Goal: Transaction & Acquisition: Purchase product/service

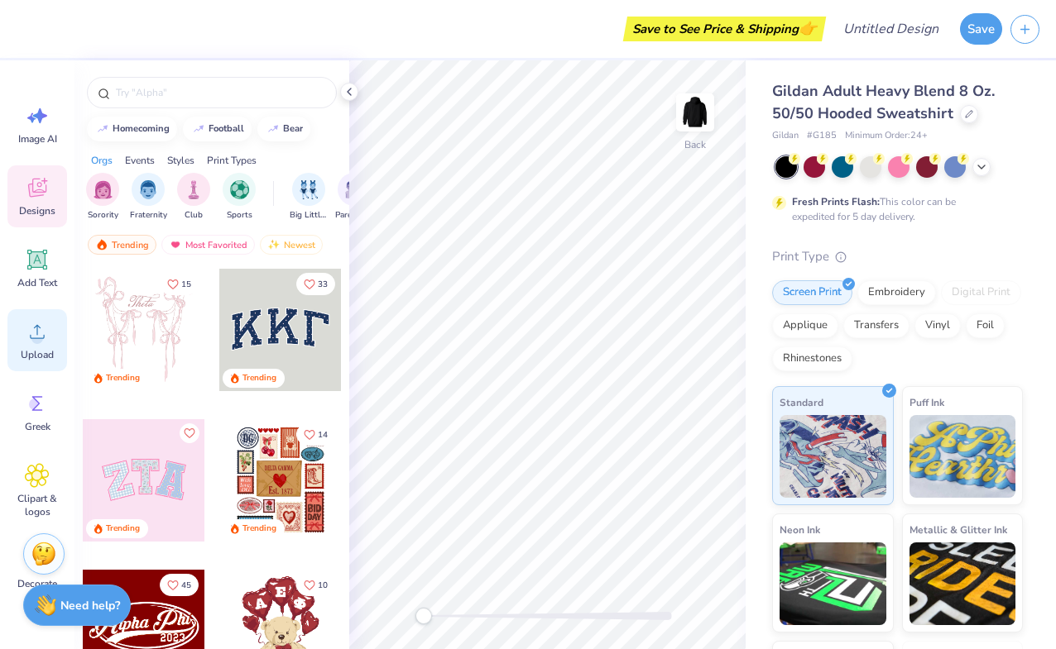
click at [23, 338] on div "Upload" at bounding box center [37, 340] width 60 height 62
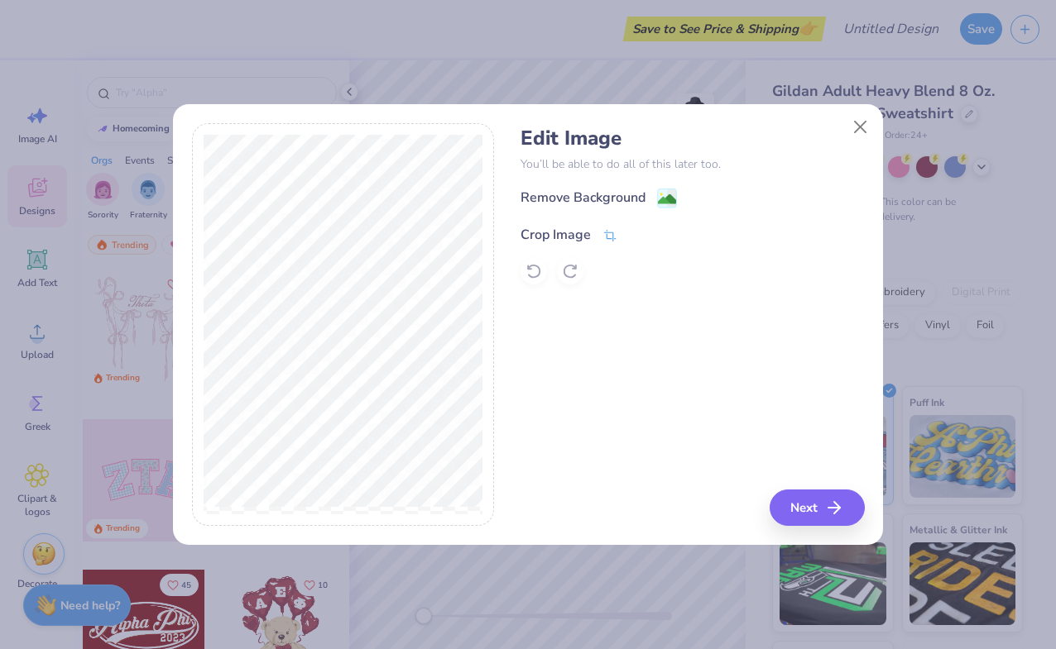
click at [589, 226] on div "Crop Image" at bounding box center [555, 235] width 70 height 20
click at [636, 192] on div "Remove Background Crop Image" at bounding box center [691, 236] width 343 height 97
click at [668, 193] on div "Remove Background Crop Image" at bounding box center [691, 236] width 343 height 97
click at [636, 232] on icon at bounding box center [638, 233] width 10 height 10
click at [673, 198] on image at bounding box center [667, 201] width 18 height 18
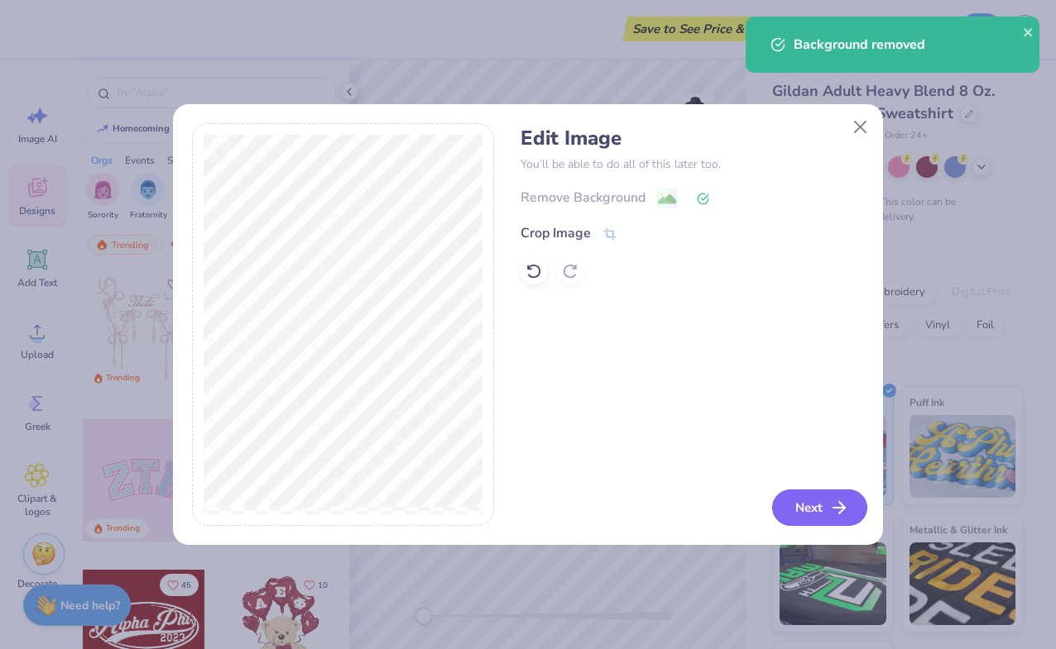
click at [817, 515] on button "Next" at bounding box center [819, 508] width 95 height 36
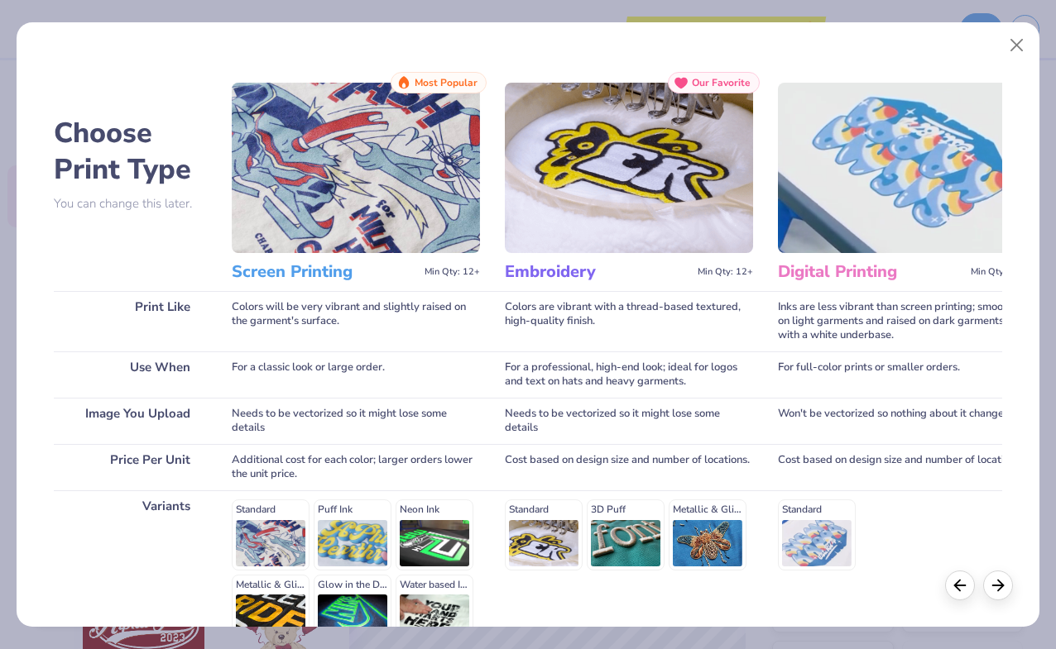
scroll to position [175, 0]
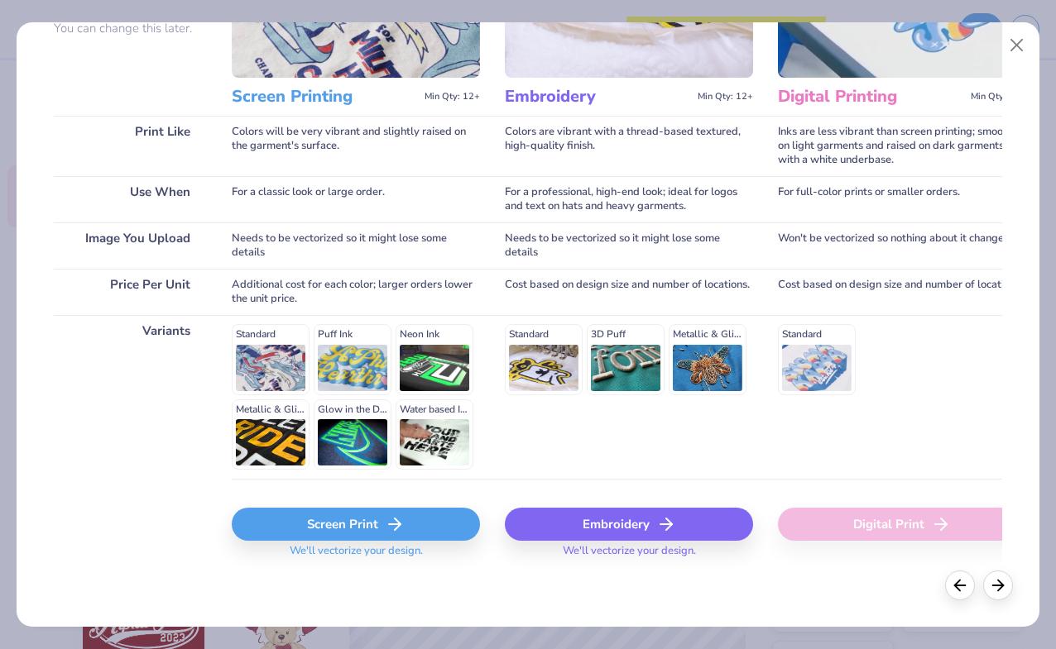
drag, startPoint x: 336, startPoint y: 517, endPoint x: 423, endPoint y: 330, distance: 206.1
click at [423, 330] on div "Screen Printing Min Qty: 12+ Most Popular Colors will be very vibrant and sligh…" at bounding box center [356, 237] width 248 height 681
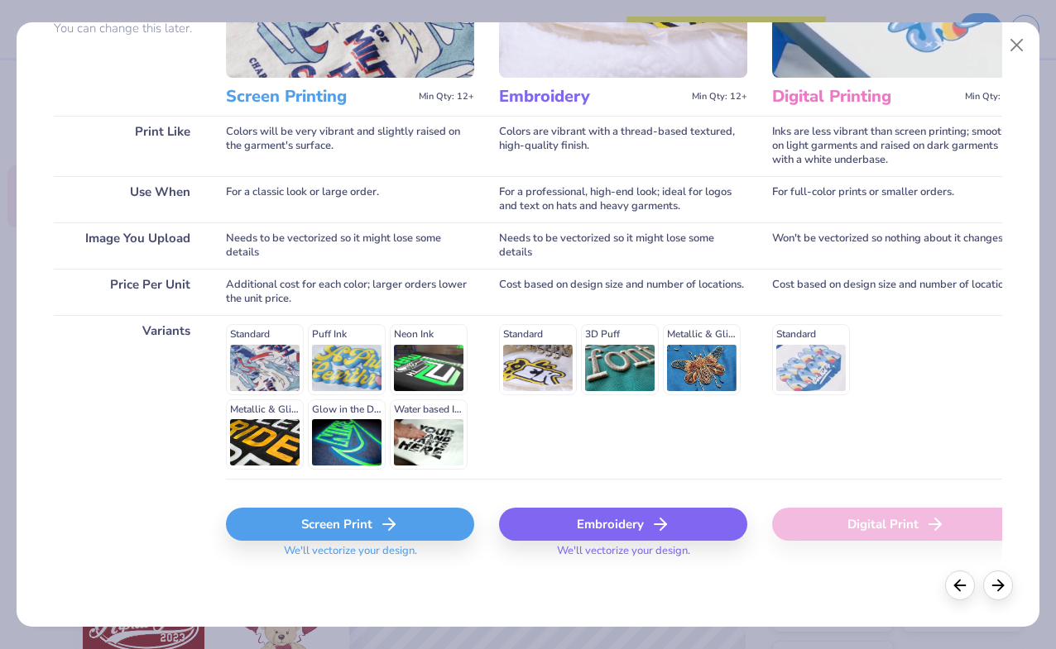
click at [368, 524] on div "Screen Print" at bounding box center [350, 524] width 248 height 33
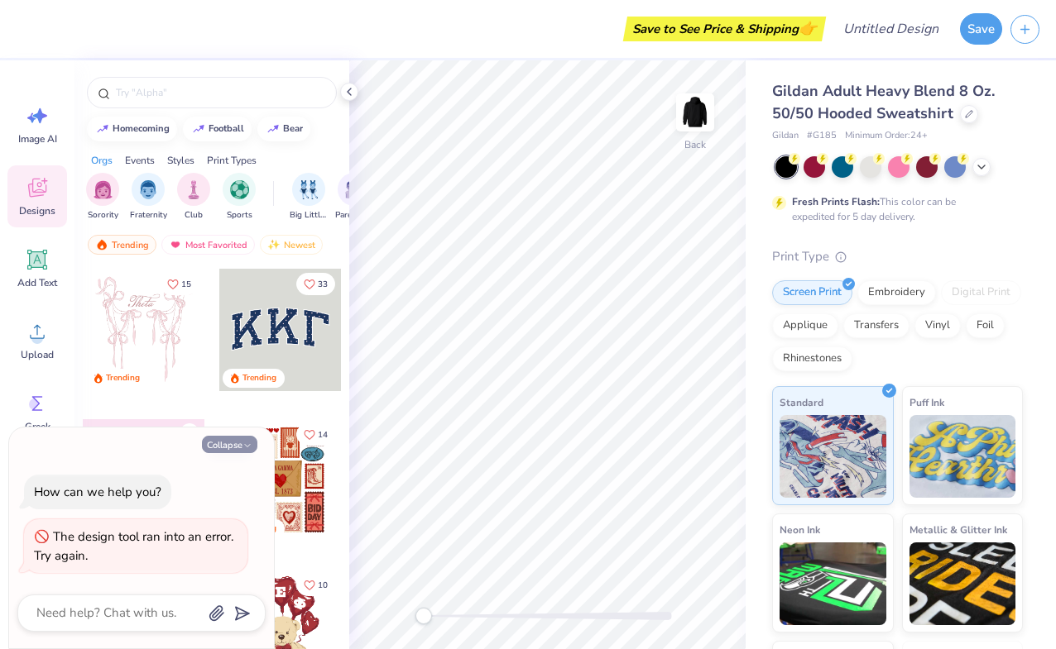
click at [239, 439] on button "Collapse" at bounding box center [229, 444] width 55 height 17
type textarea "x"
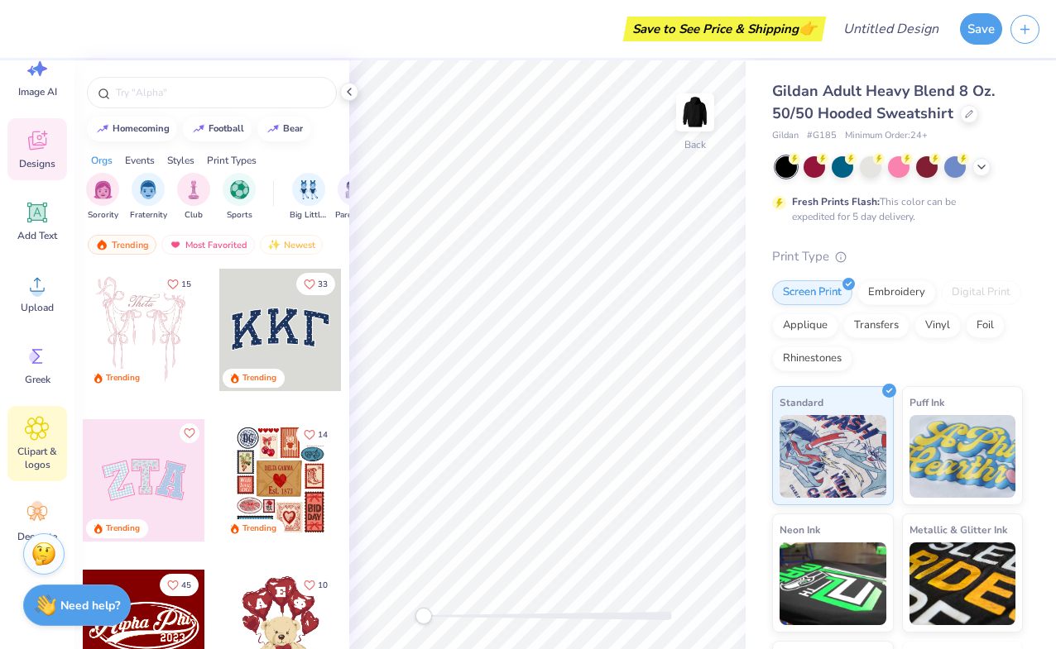
scroll to position [75, 0]
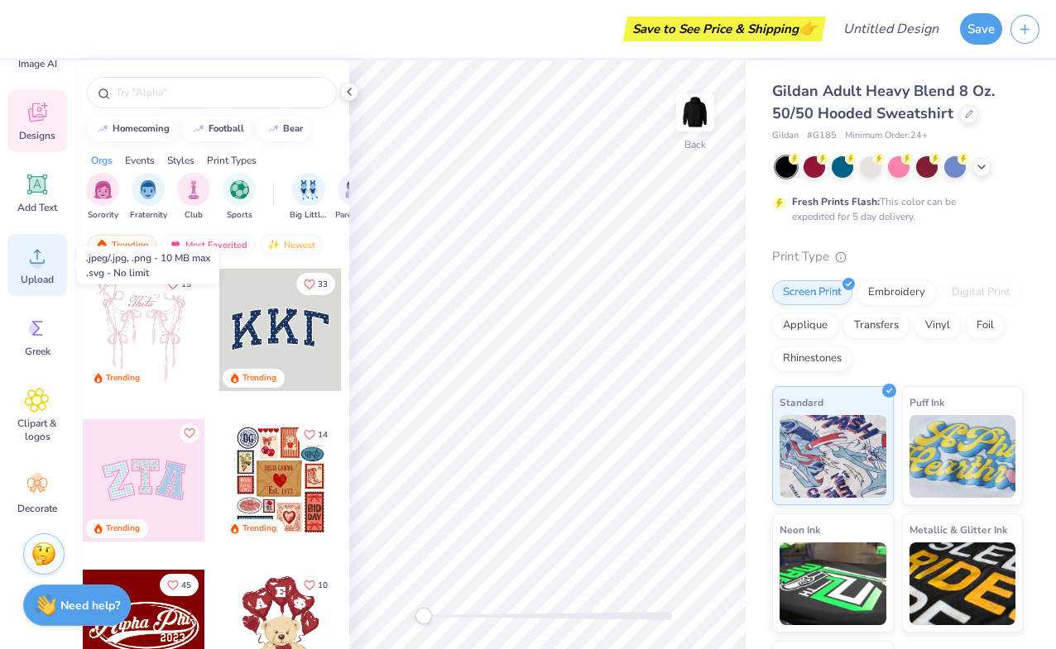
click at [51, 261] on div "Upload" at bounding box center [37, 265] width 60 height 62
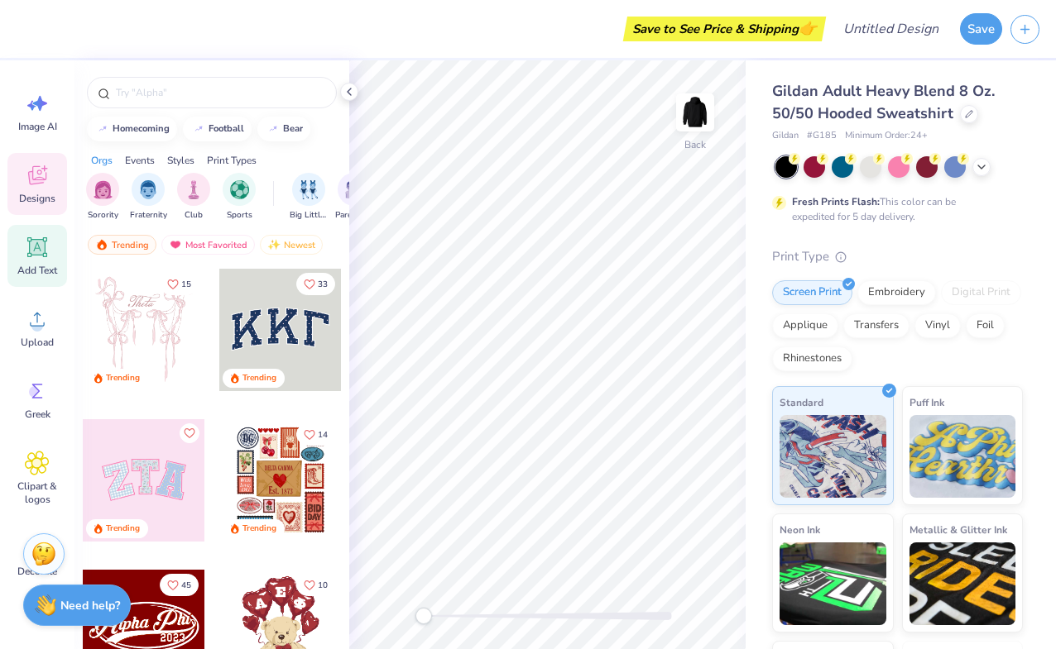
scroll to position [0, 0]
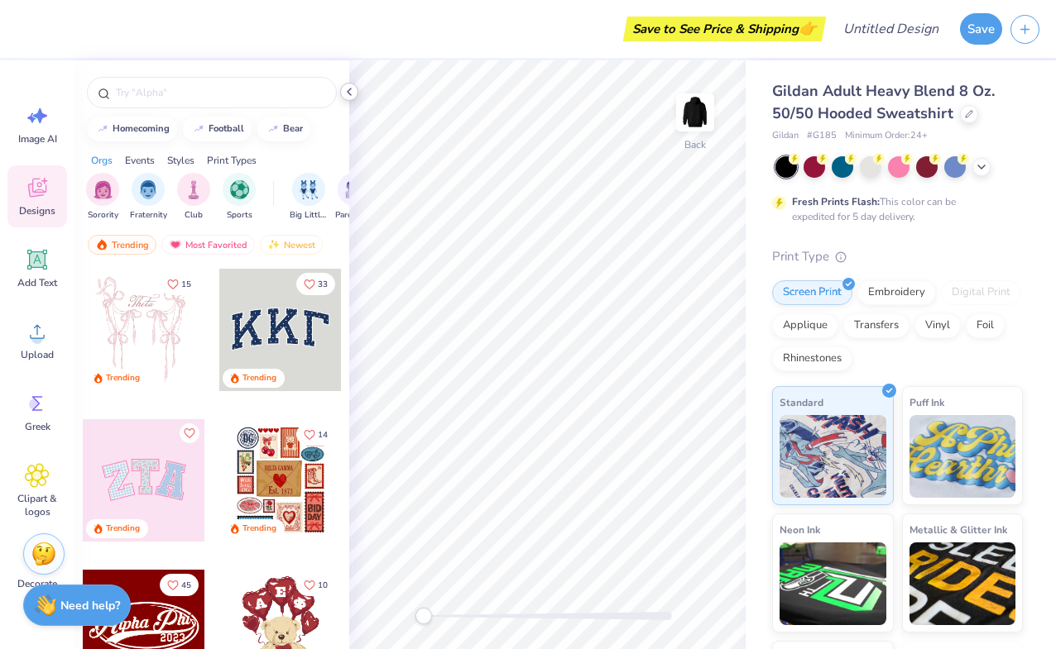
click at [349, 89] on polyline at bounding box center [348, 92] width 3 height 7
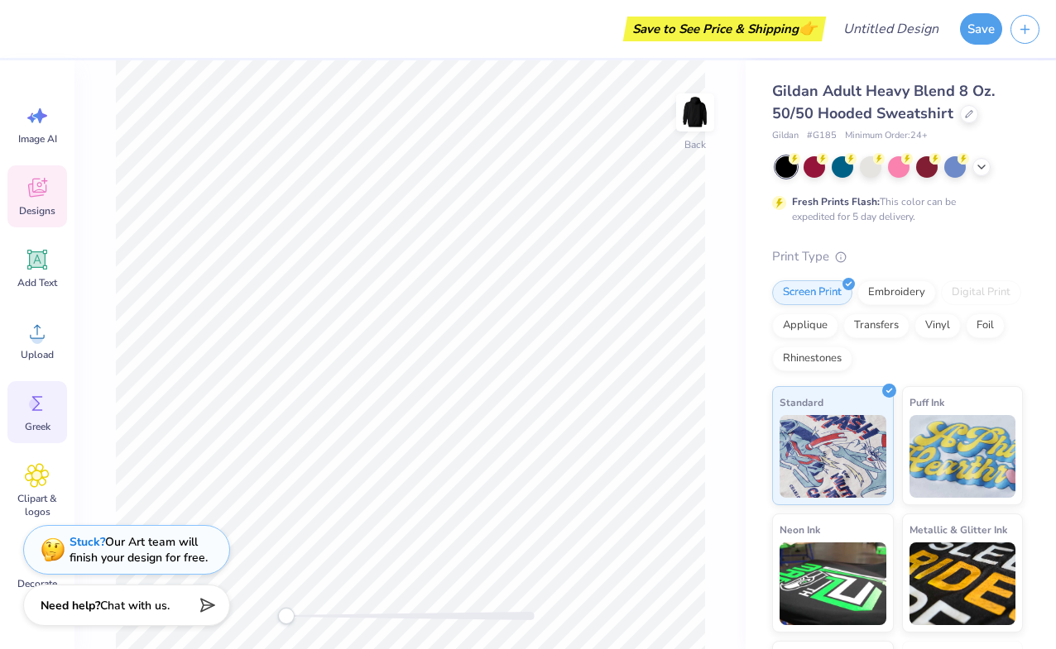
scroll to position [75, 0]
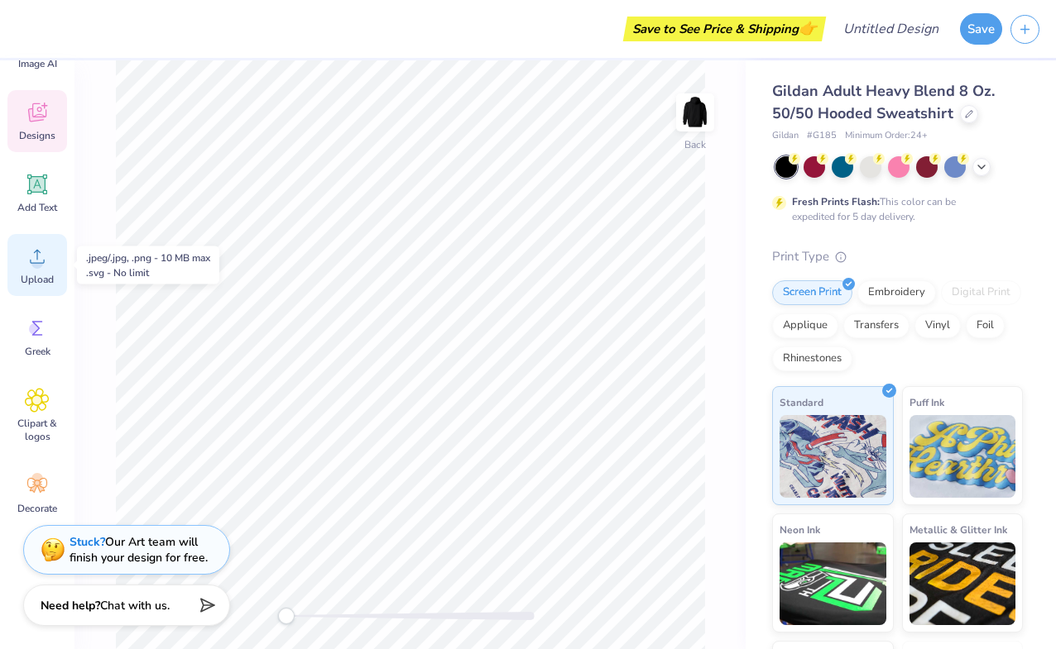
click at [41, 253] on icon at bounding box center [37, 256] width 25 height 25
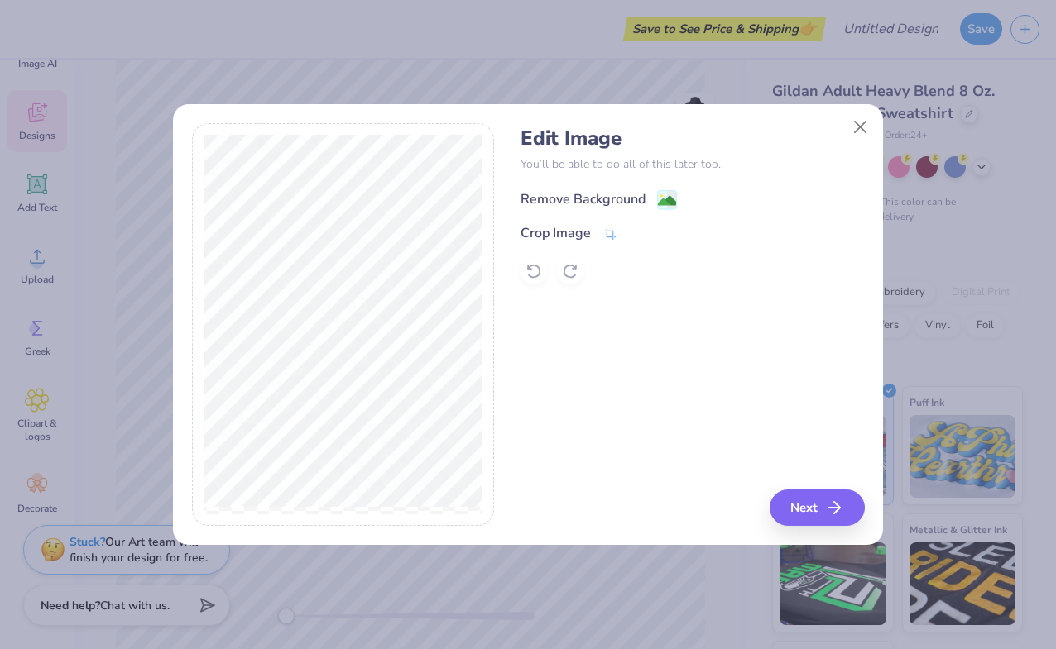
click at [597, 193] on div "Remove Background" at bounding box center [582, 199] width 125 height 20
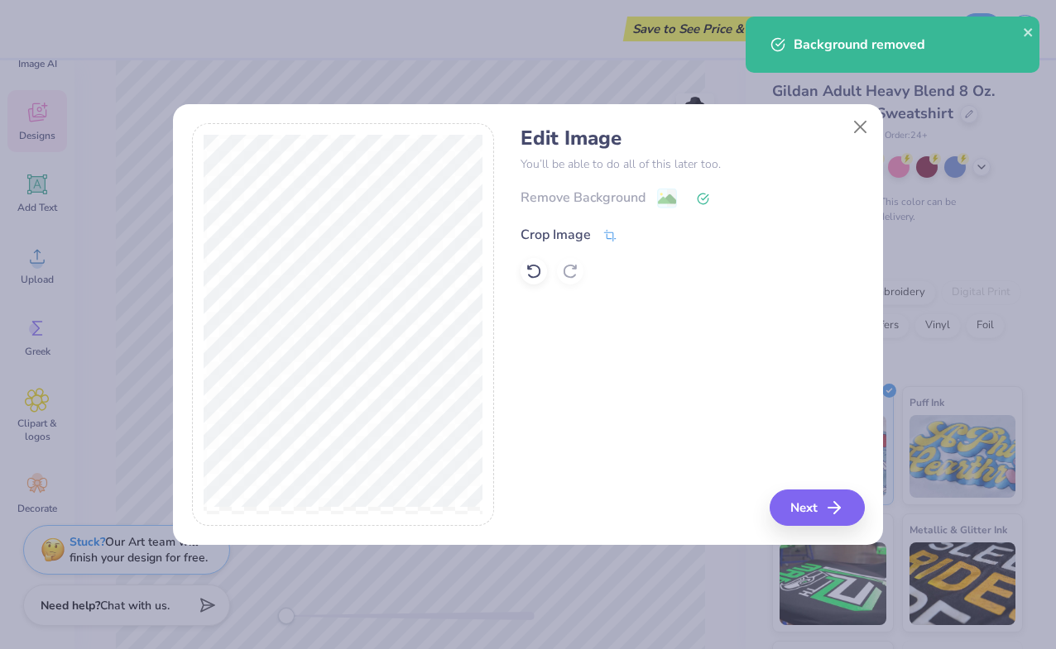
click at [607, 237] on icon at bounding box center [609, 235] width 15 height 15
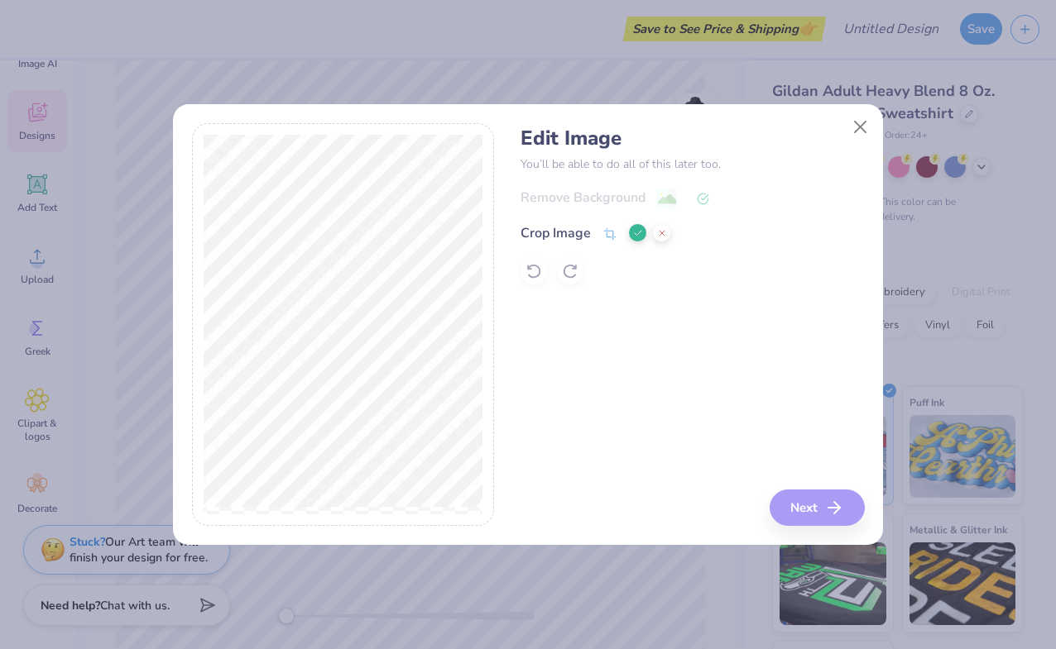
click at [637, 237] on icon at bounding box center [638, 233] width 10 height 10
click at [816, 505] on button "Next" at bounding box center [819, 508] width 95 height 36
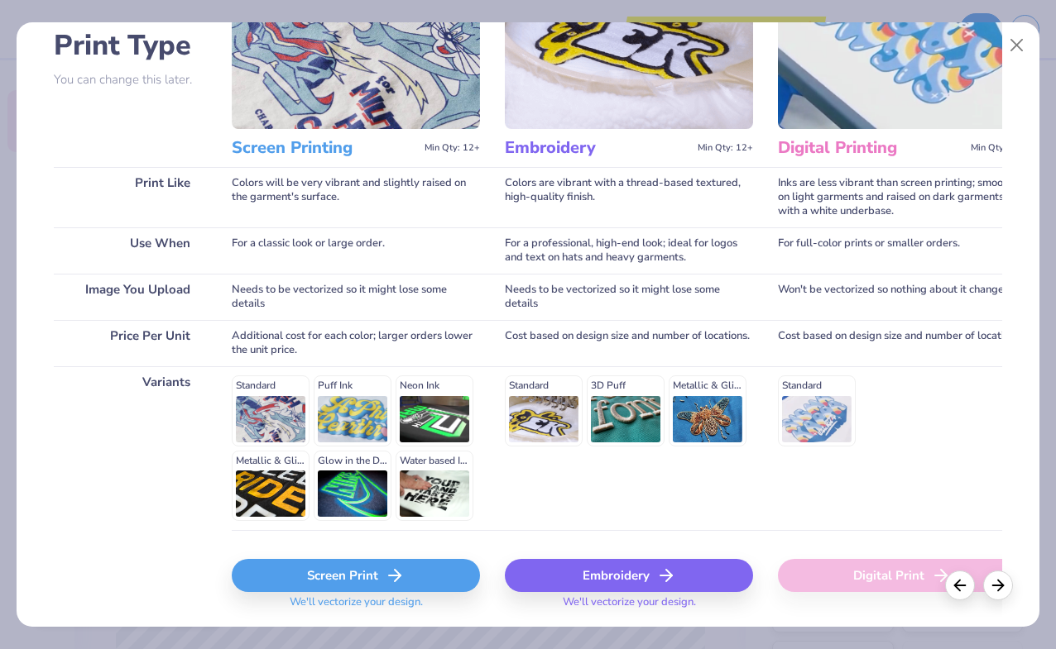
scroll to position [126, 0]
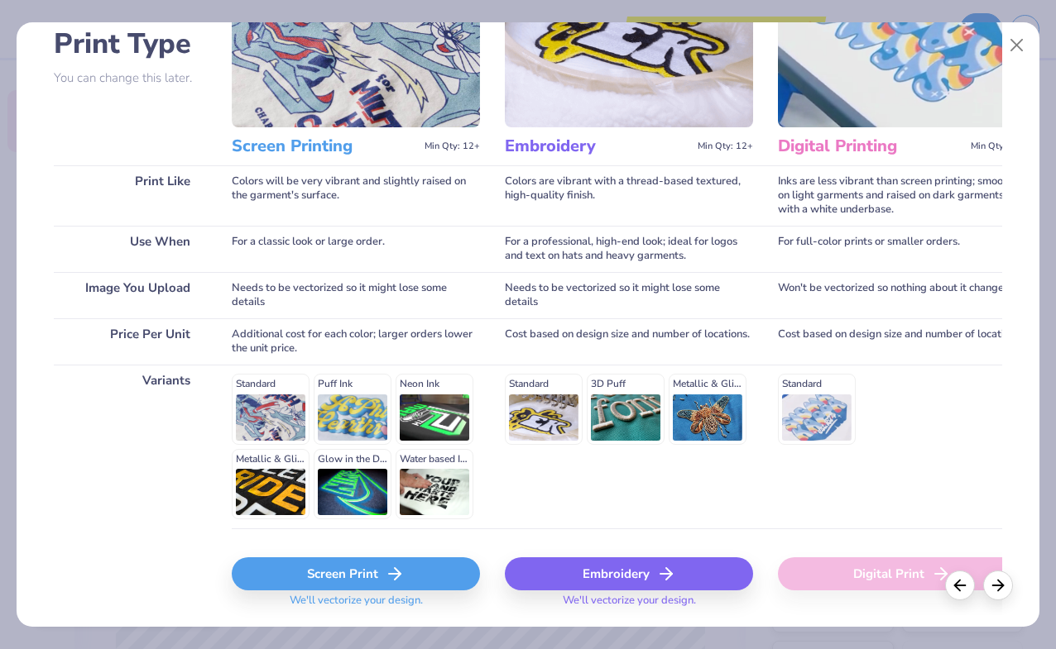
click at [390, 580] on icon at bounding box center [395, 574] width 20 height 20
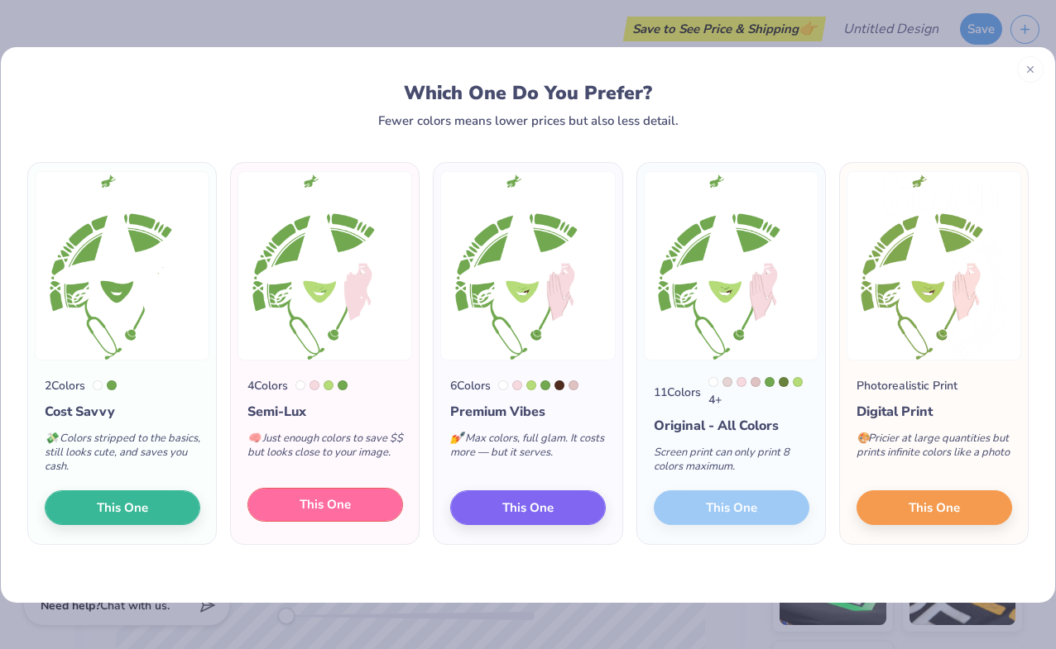
click at [373, 511] on button "This One" at bounding box center [325, 505] width 156 height 35
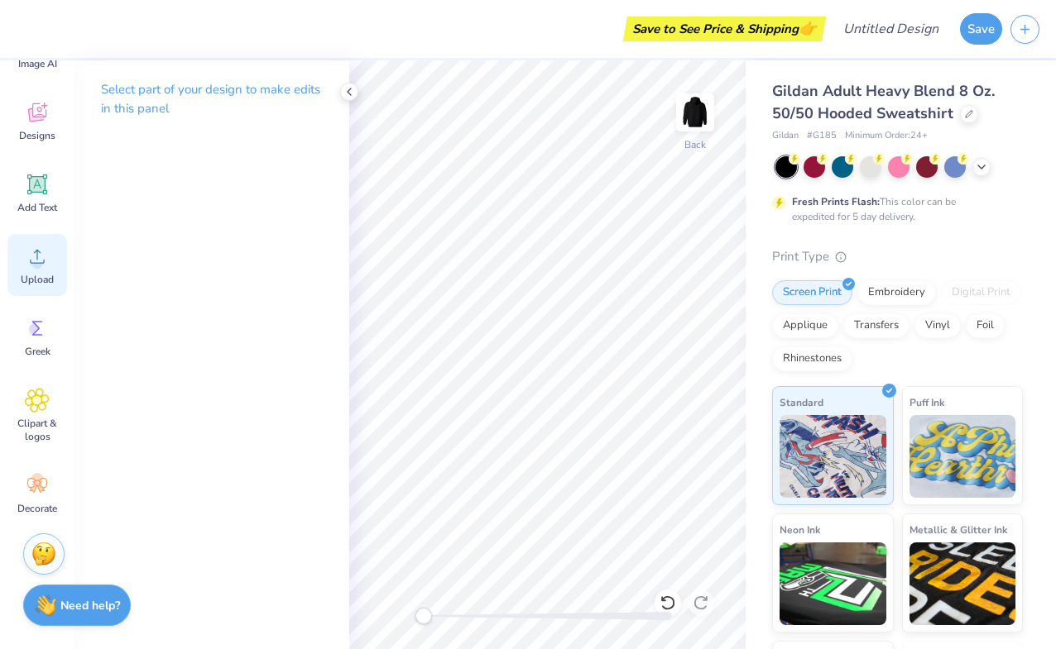
click at [28, 284] on span "Upload" at bounding box center [37, 279] width 33 height 13
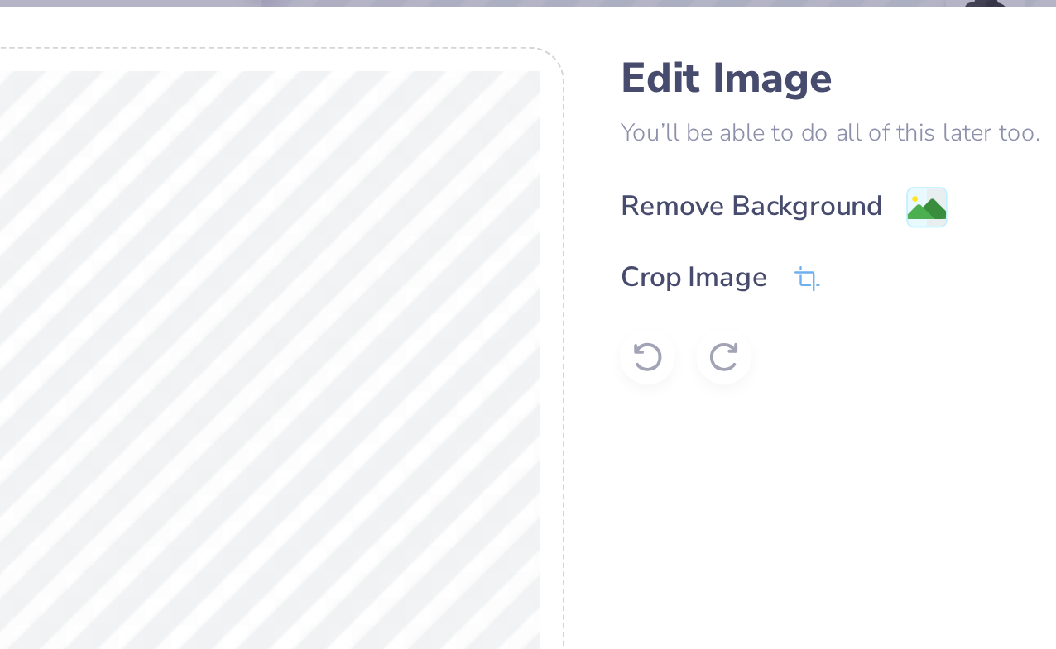
click at [574, 200] on div "Remove Background" at bounding box center [582, 199] width 125 height 20
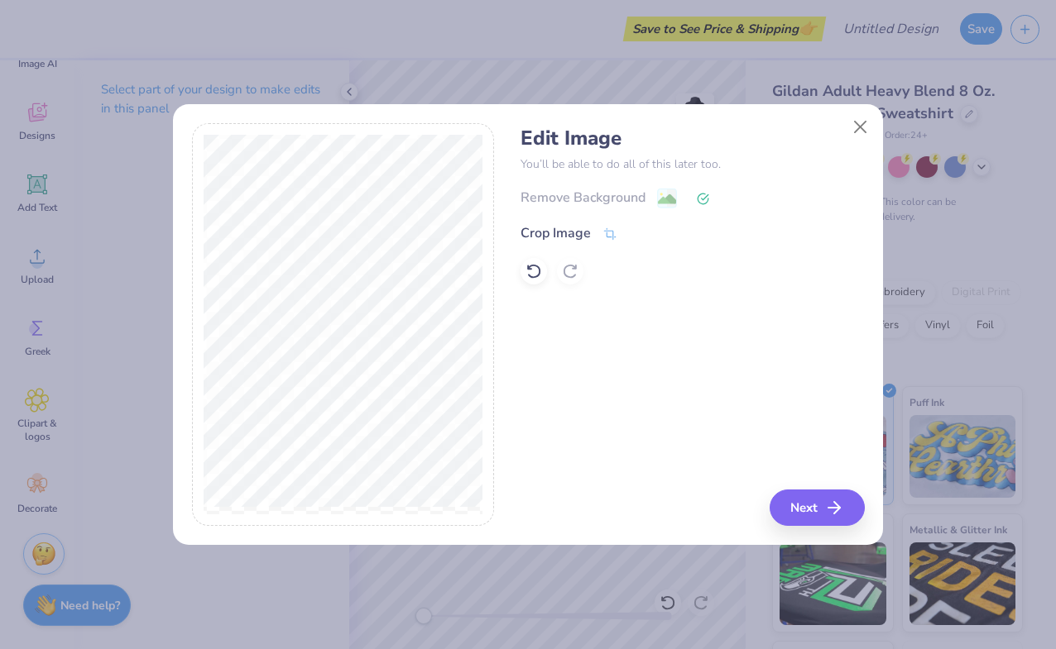
click at [572, 254] on div "Remove Background Crop Image" at bounding box center [691, 236] width 343 height 97
click at [575, 235] on div "Crop Image" at bounding box center [555, 235] width 70 height 20
click at [637, 235] on icon at bounding box center [638, 233] width 10 height 10
click at [673, 190] on icon at bounding box center [667, 200] width 20 height 20
click at [794, 500] on button "Next" at bounding box center [819, 508] width 95 height 36
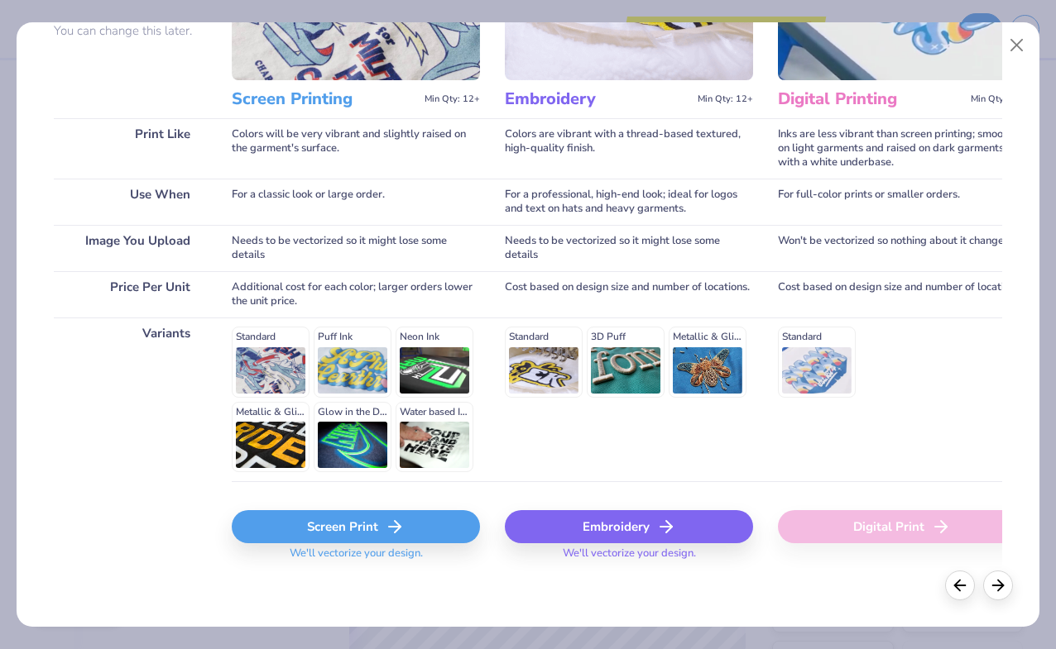
scroll to position [175, 0]
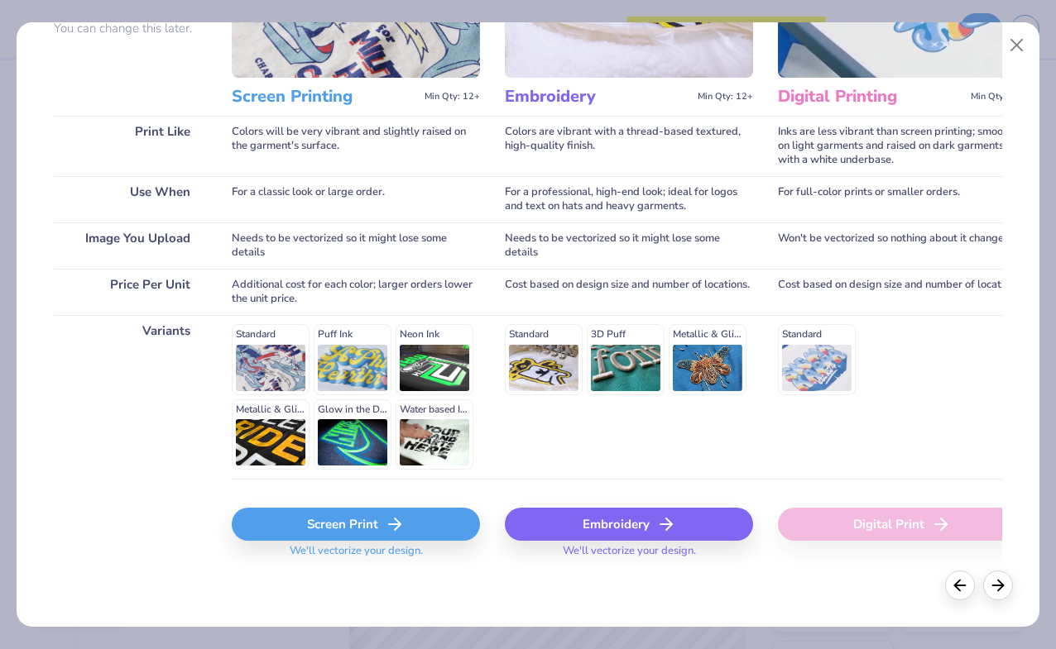
click at [380, 520] on div "Screen Print" at bounding box center [356, 524] width 248 height 33
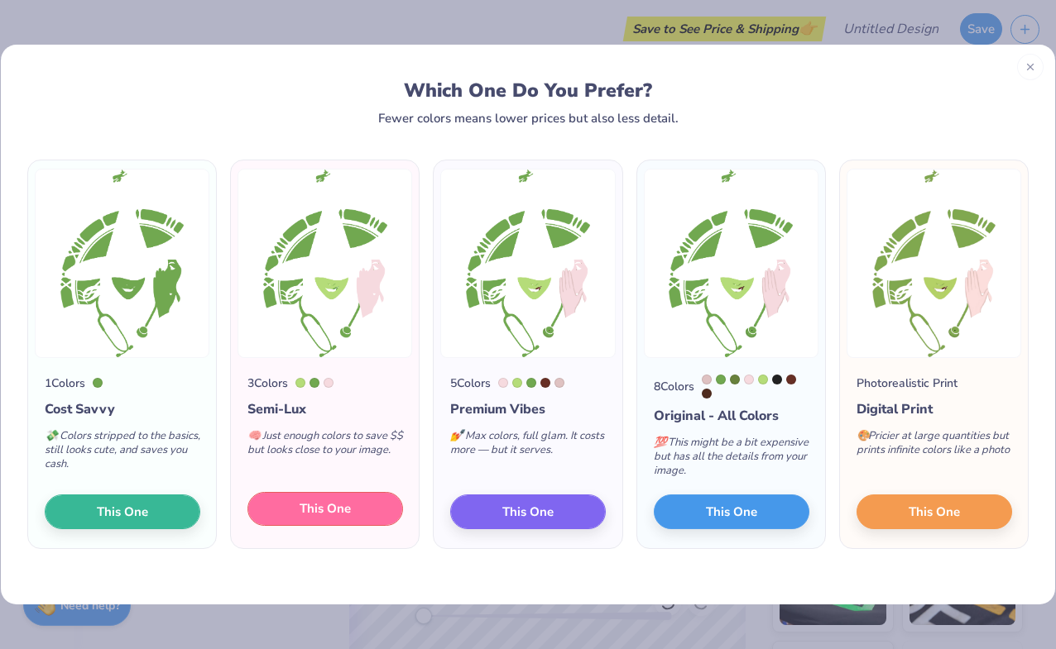
click at [356, 510] on button "This One" at bounding box center [325, 509] width 156 height 35
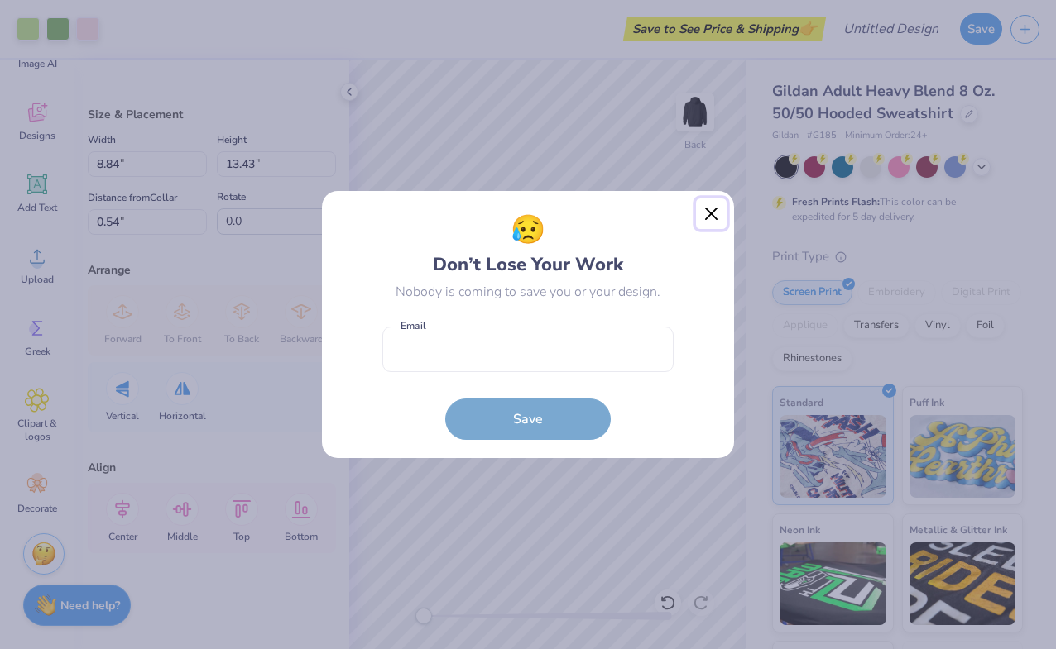
click at [708, 213] on button "Close" at bounding box center [711, 214] width 31 height 31
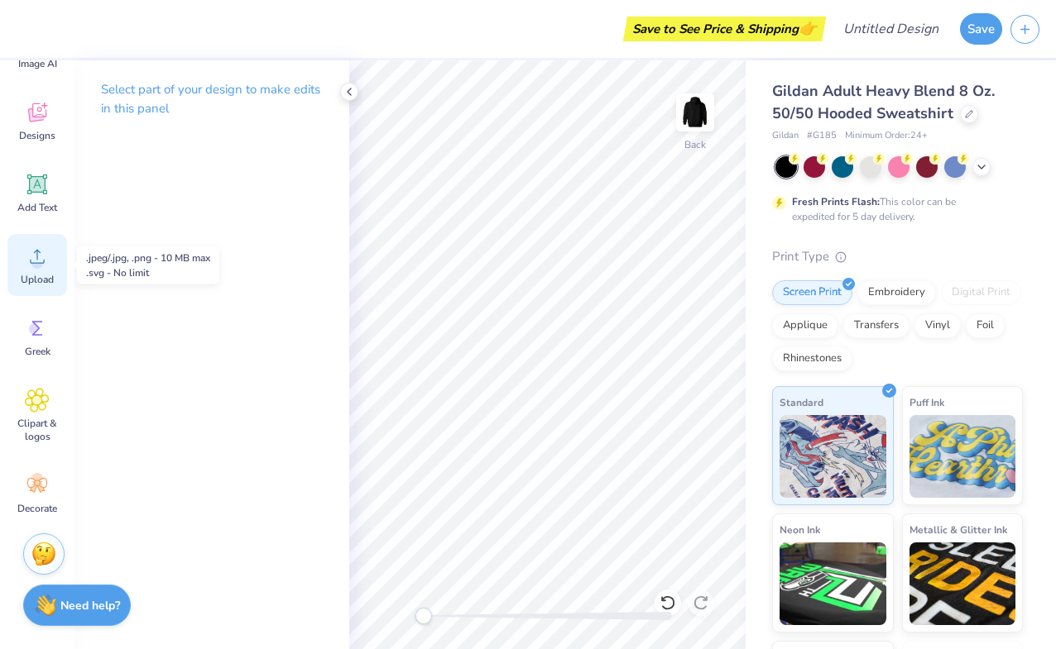
click at [40, 265] on circle at bounding box center [37, 263] width 12 height 12
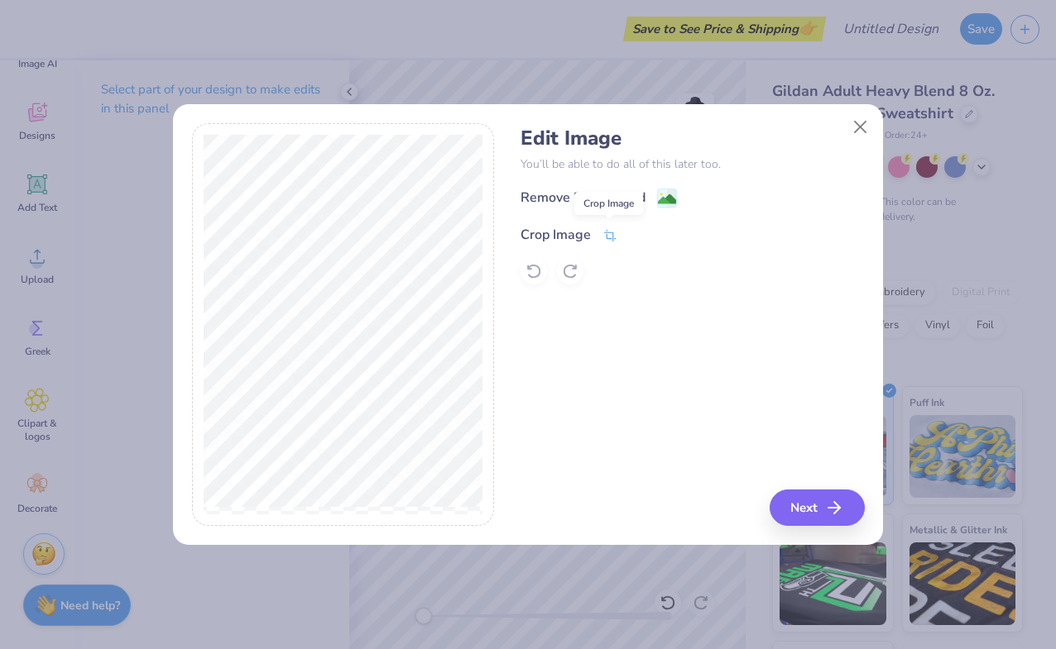
click at [602, 235] on icon at bounding box center [609, 235] width 15 height 15
click at [665, 200] on div "Remove Background Crop Image" at bounding box center [691, 236] width 343 height 97
click at [627, 232] on div "Crop Image" at bounding box center [595, 233] width 150 height 20
click at [634, 232] on icon at bounding box center [638, 233] width 10 height 10
click at [663, 202] on image at bounding box center [667, 201] width 18 height 18
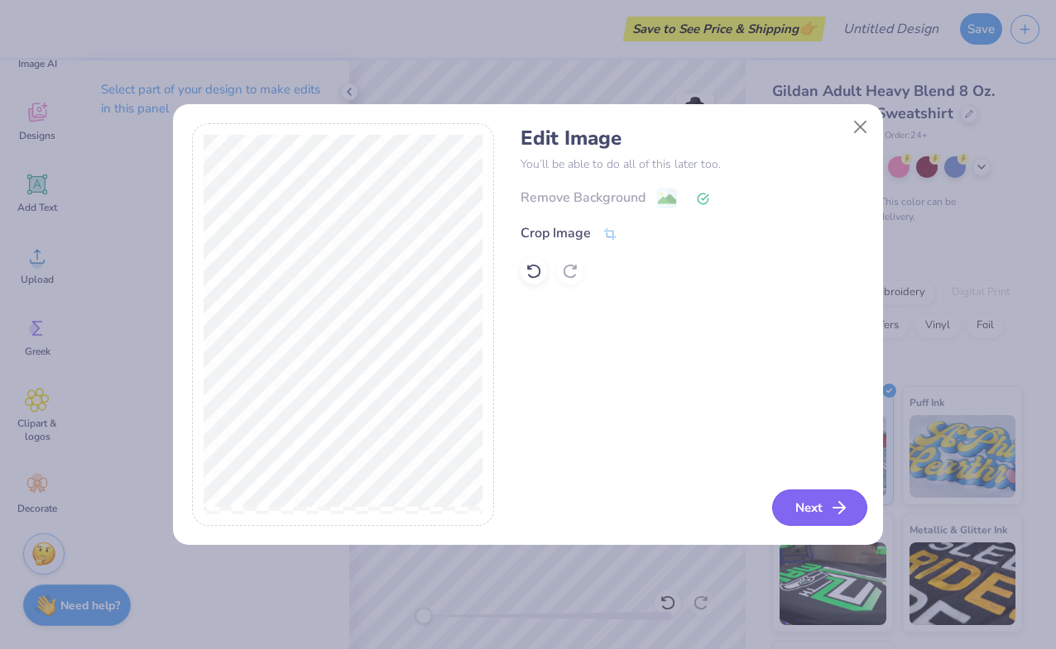
click at [797, 498] on button "Next" at bounding box center [819, 508] width 95 height 36
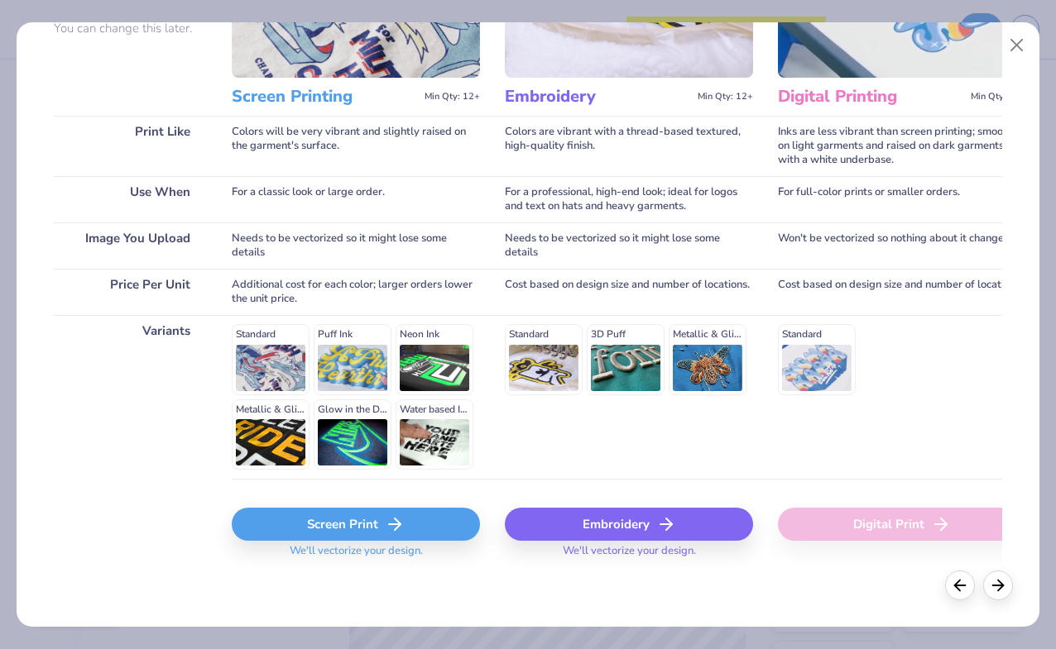
click at [381, 523] on div "Screen Print" at bounding box center [356, 524] width 248 height 33
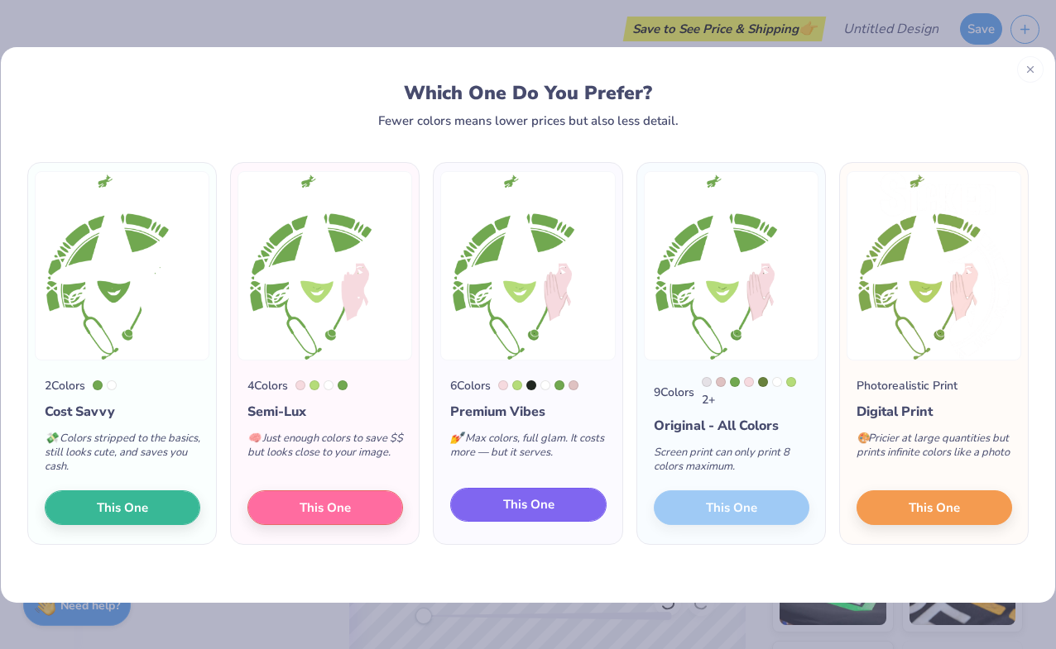
drag, startPoint x: 565, startPoint y: 503, endPoint x: 558, endPoint y: 511, distance: 11.1
click at [558, 511] on button "This One" at bounding box center [528, 505] width 156 height 35
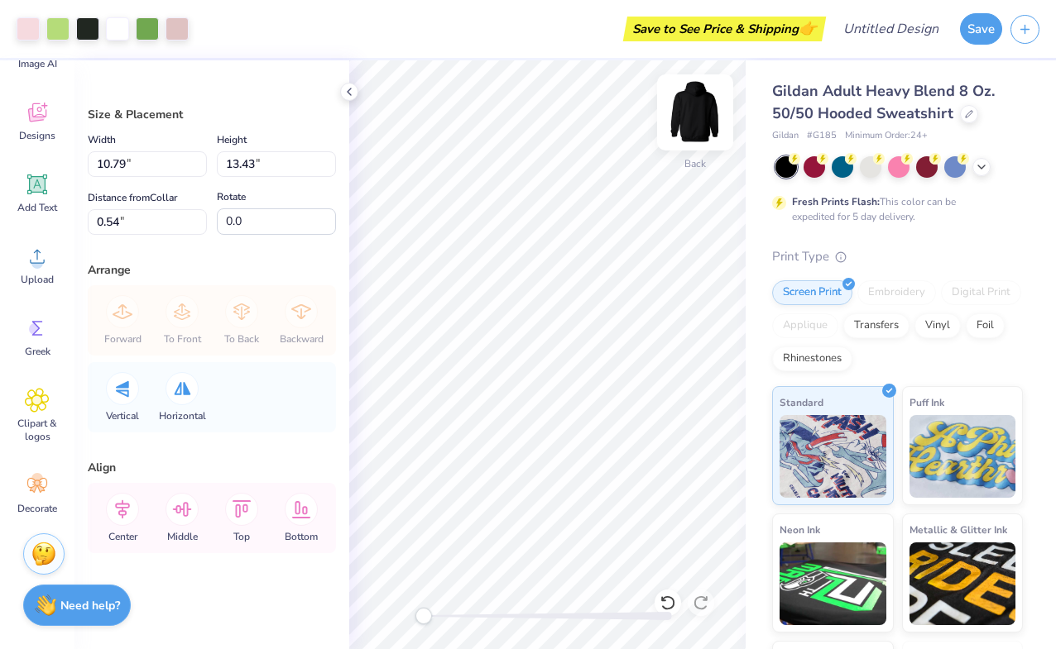
click at [691, 108] on img at bounding box center [695, 112] width 66 height 66
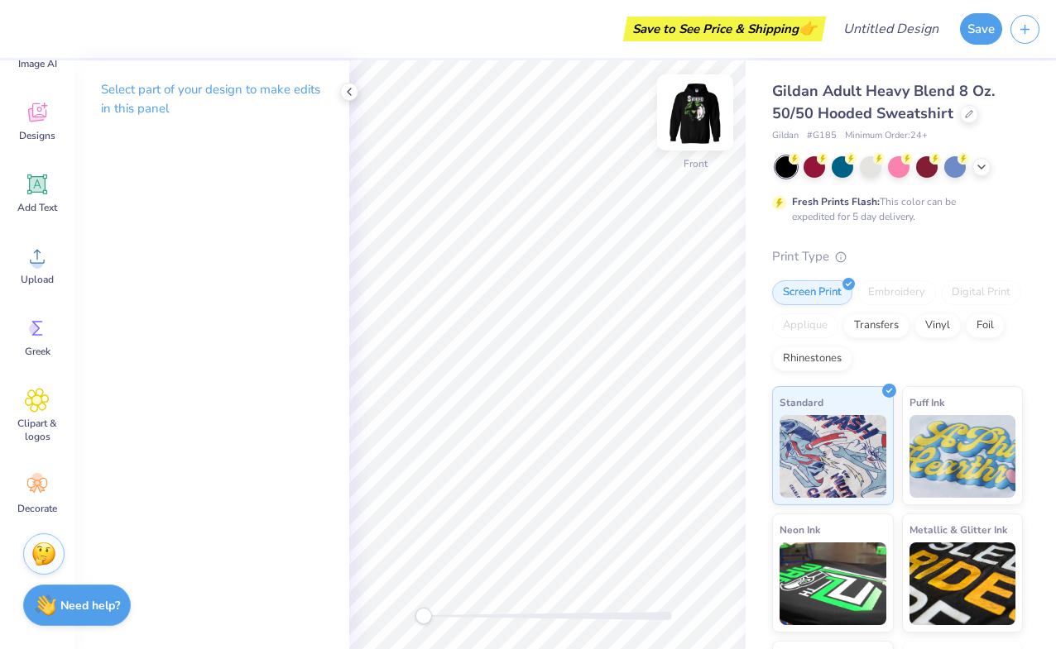
click at [692, 109] on img at bounding box center [695, 112] width 66 height 66
click at [684, 107] on img at bounding box center [695, 112] width 66 height 66
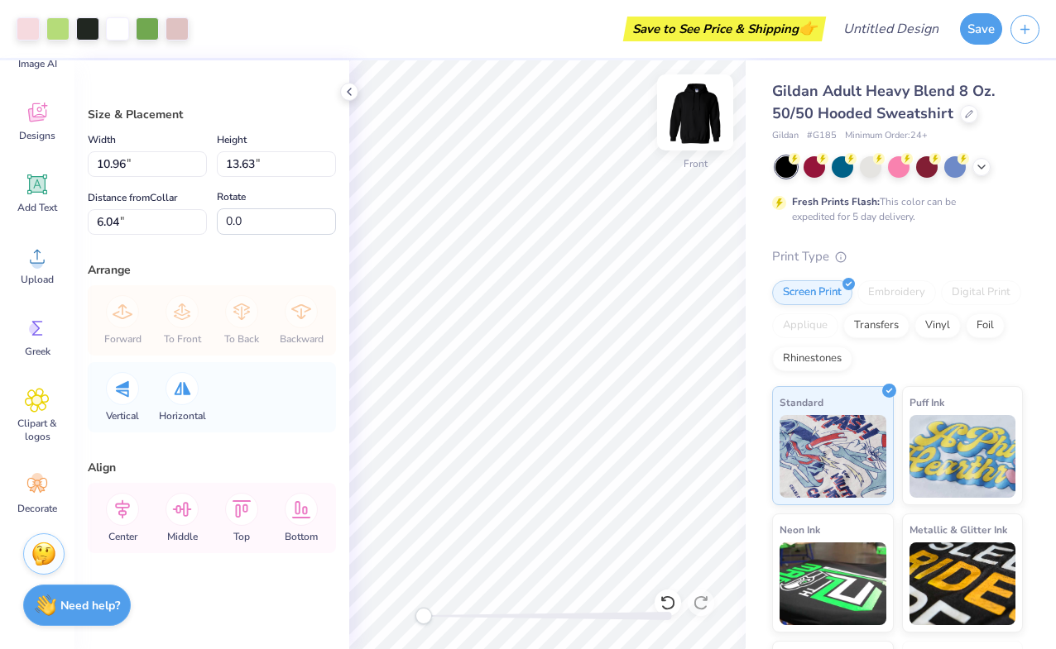
click at [695, 110] on img at bounding box center [695, 112] width 66 height 66
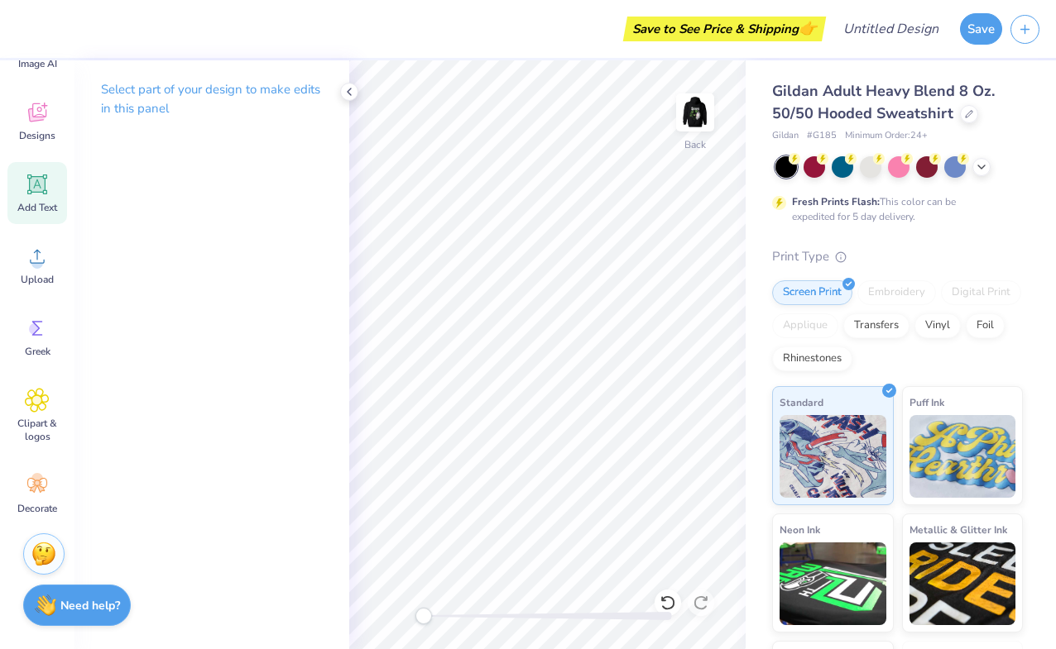
click at [36, 186] on icon at bounding box center [38, 185] width 16 height 16
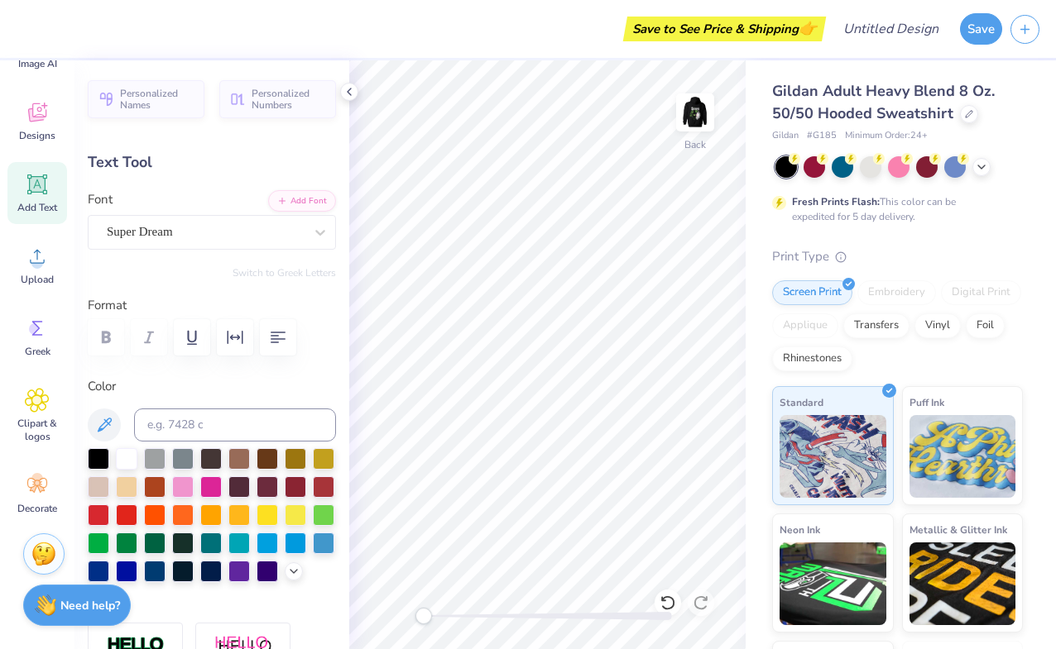
scroll to position [2, 1]
type textarea "DOC OPERA EXEC 2025"
click at [275, 343] on icon "button" at bounding box center [278, 338] width 20 height 20
type input "13.64"
type input "8.30"
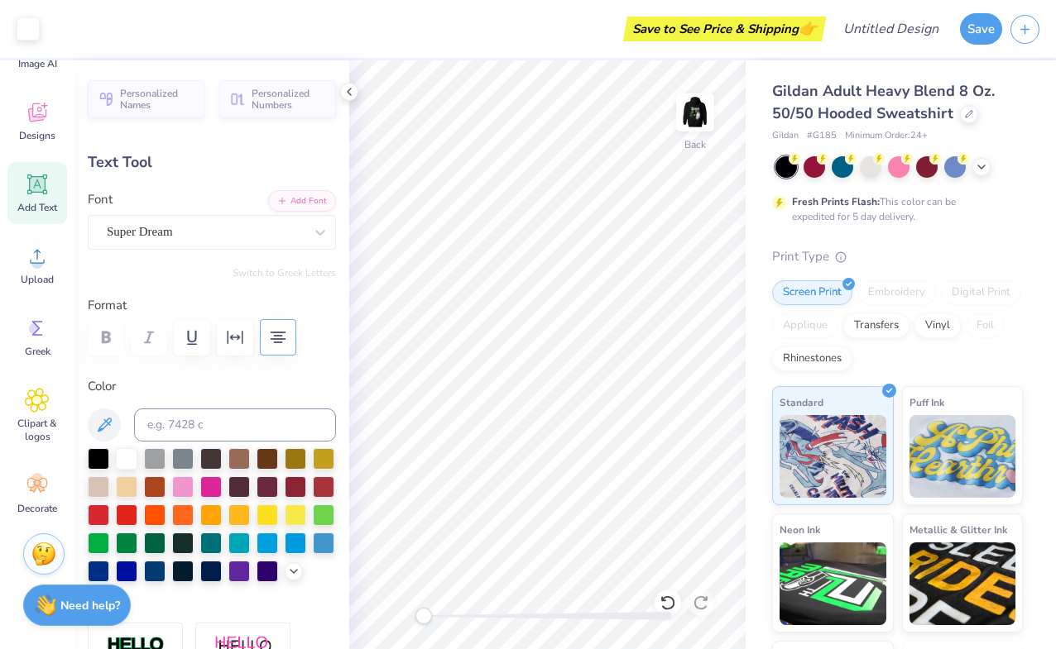
type input "3.10"
type input "3.93"
type input "2.39"
type input "3.00"
type input "4.29"
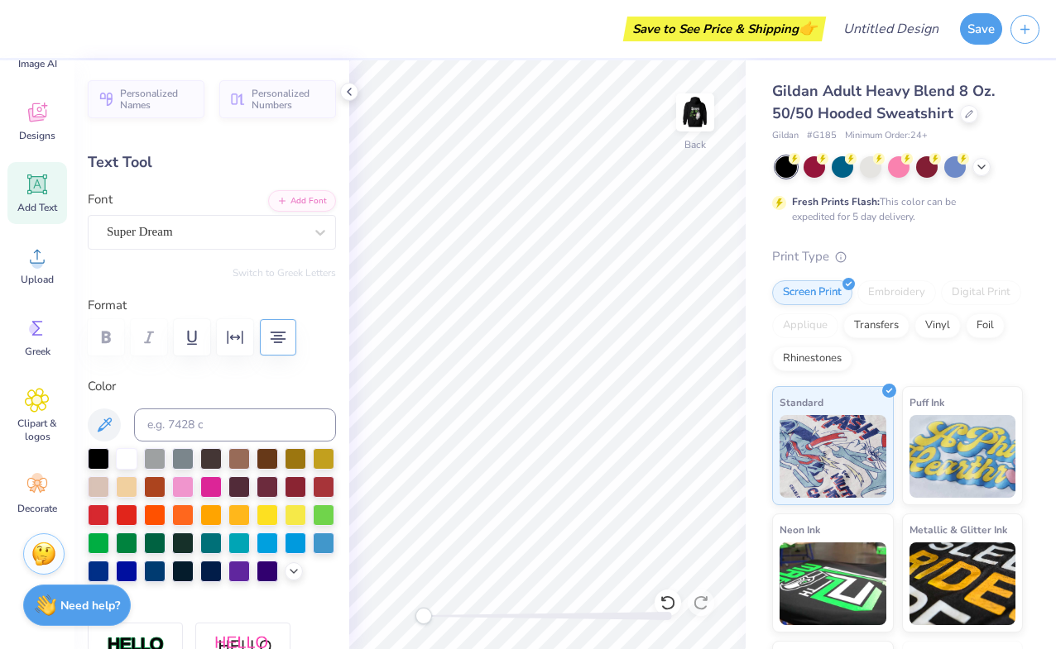
type input "2.61"
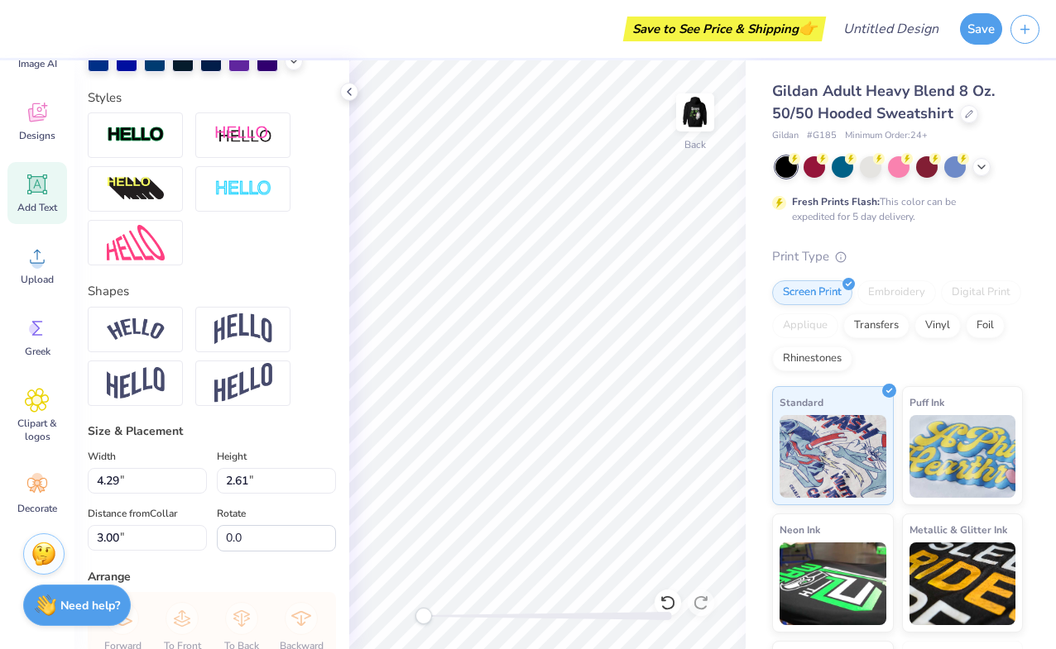
type textarea "DOC OPERA EXEC 2025"
type input "4.33"
type input "1.60"
type input "3.50"
click at [154, 375] on img at bounding box center [136, 383] width 58 height 32
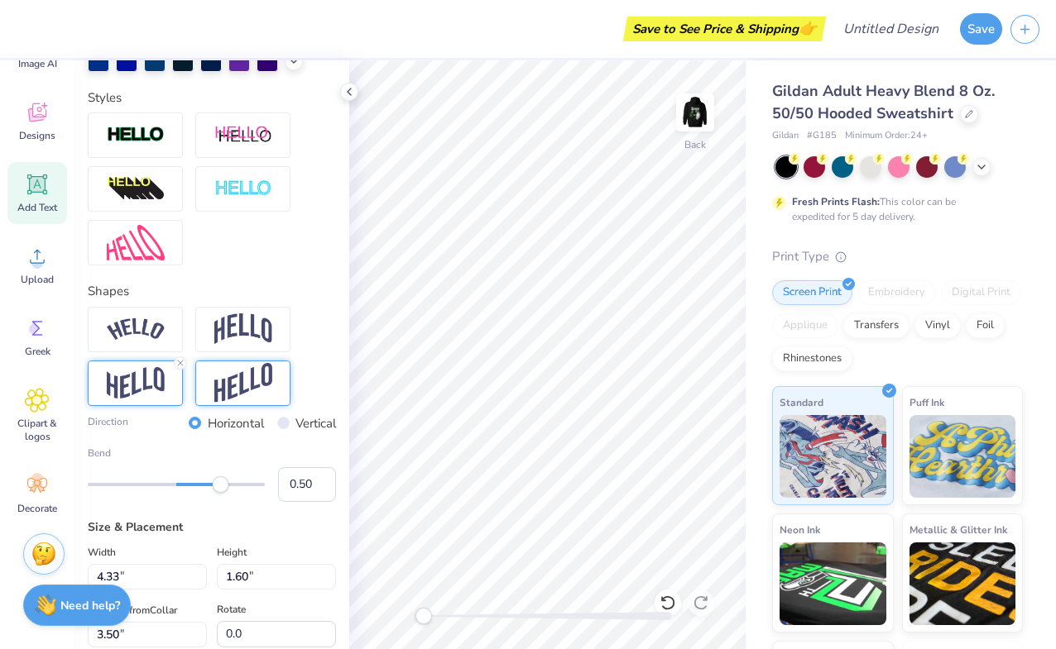
click at [237, 392] on img at bounding box center [243, 383] width 58 height 41
click at [145, 397] on img at bounding box center [136, 383] width 58 height 32
click at [245, 390] on img at bounding box center [243, 383] width 58 height 41
type input "0.35"
drag, startPoint x: 225, startPoint y: 481, endPoint x: 207, endPoint y: 483, distance: 18.3
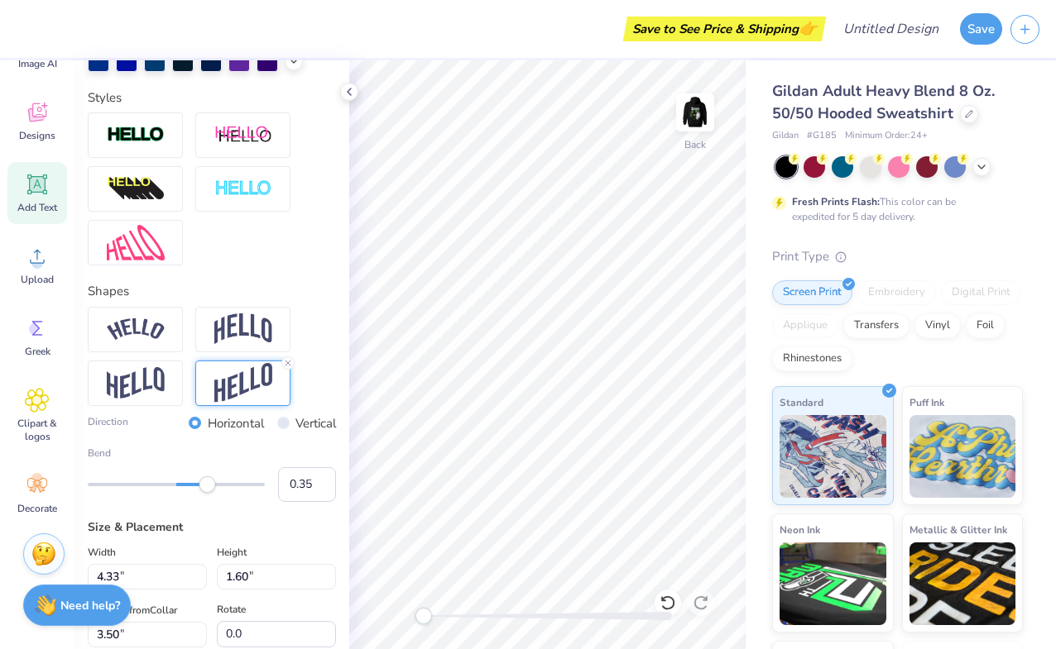
click at [207, 483] on div "Accessibility label" at bounding box center [207, 484] width 17 height 17
type input "0.19"
drag, startPoint x: 204, startPoint y: 486, endPoint x: 191, endPoint y: 486, distance: 13.2
click at [192, 486] on div "Accessibility label" at bounding box center [194, 484] width 17 height 17
click at [127, 378] on img at bounding box center [136, 383] width 58 height 32
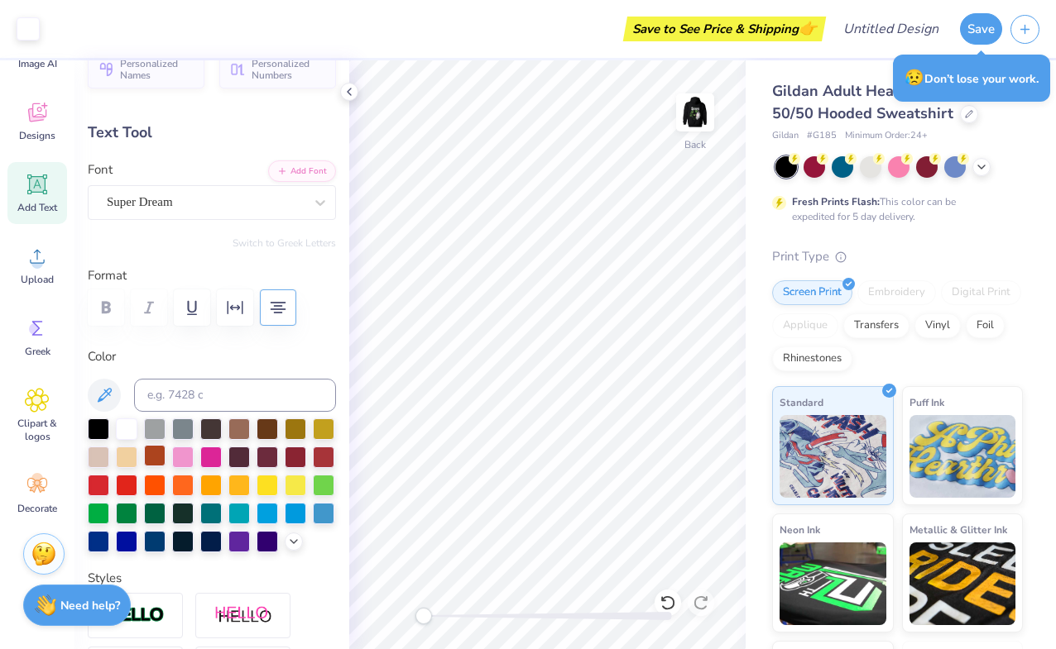
scroll to position [0, 0]
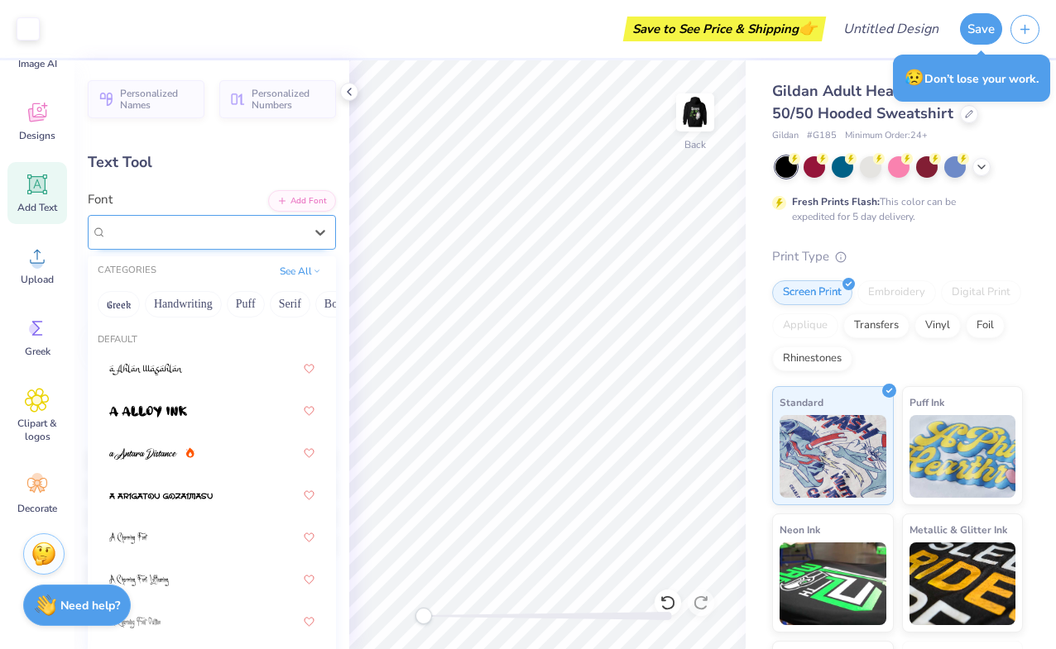
click at [161, 218] on div "Super Dream" at bounding box center [212, 232] width 248 height 35
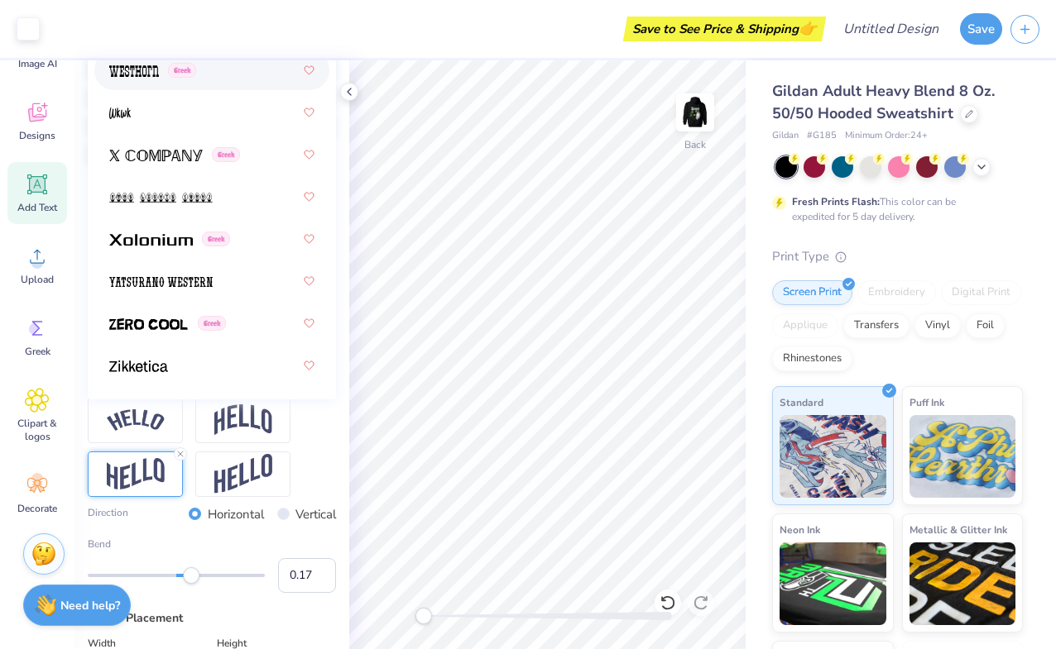
scroll to position [423, 0]
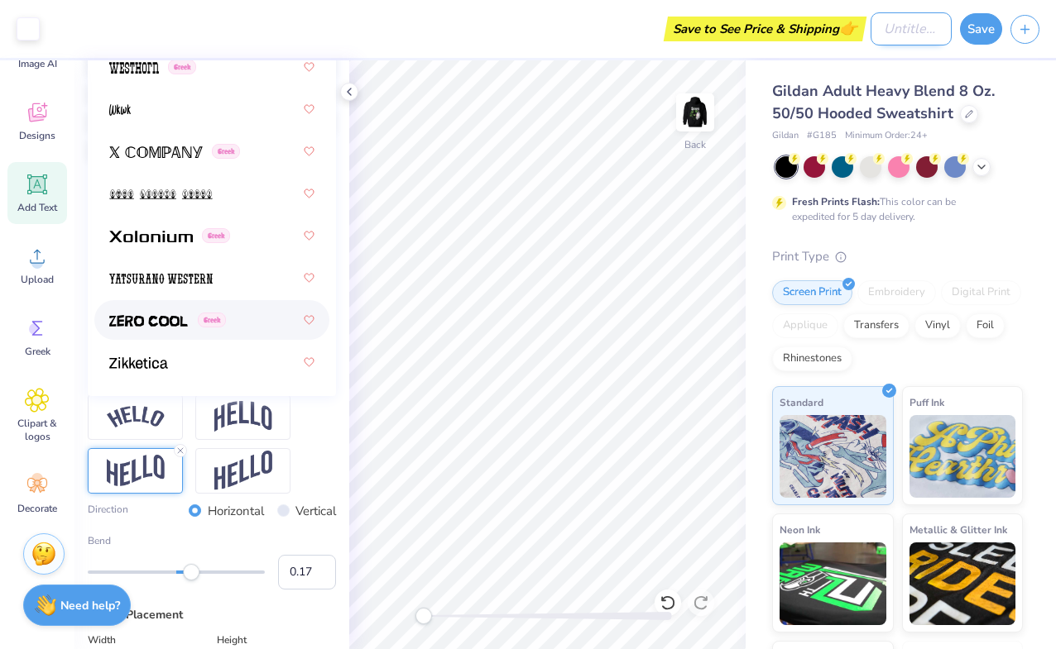
click at [901, 34] on input "Design Title" at bounding box center [910, 28] width 81 height 33
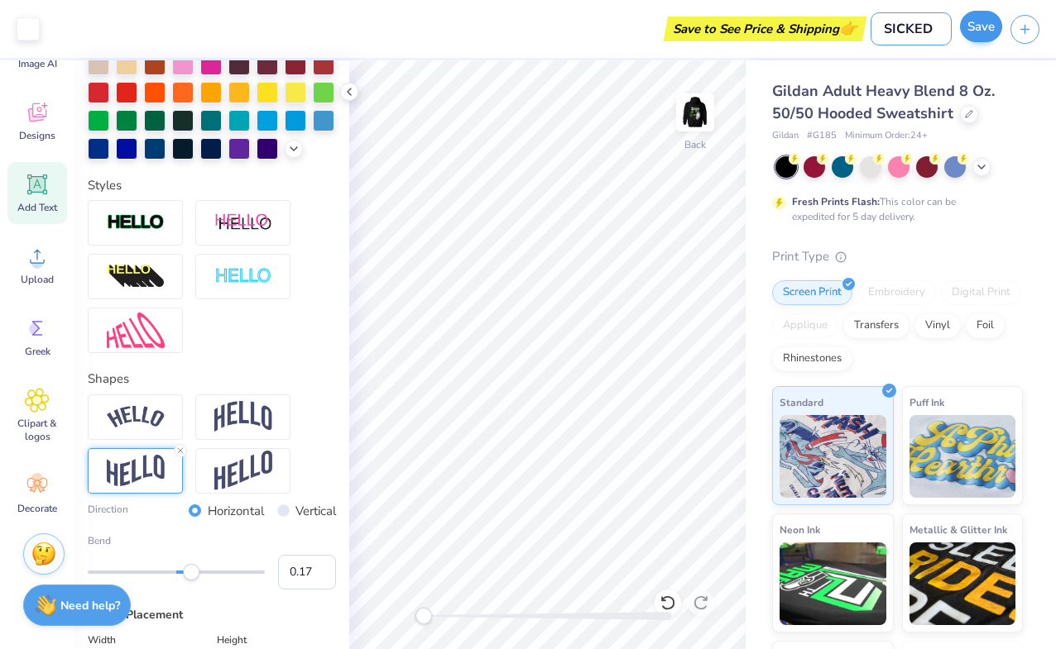
type input "SICKED"
click at [987, 24] on button "Save" at bounding box center [981, 26] width 42 height 31
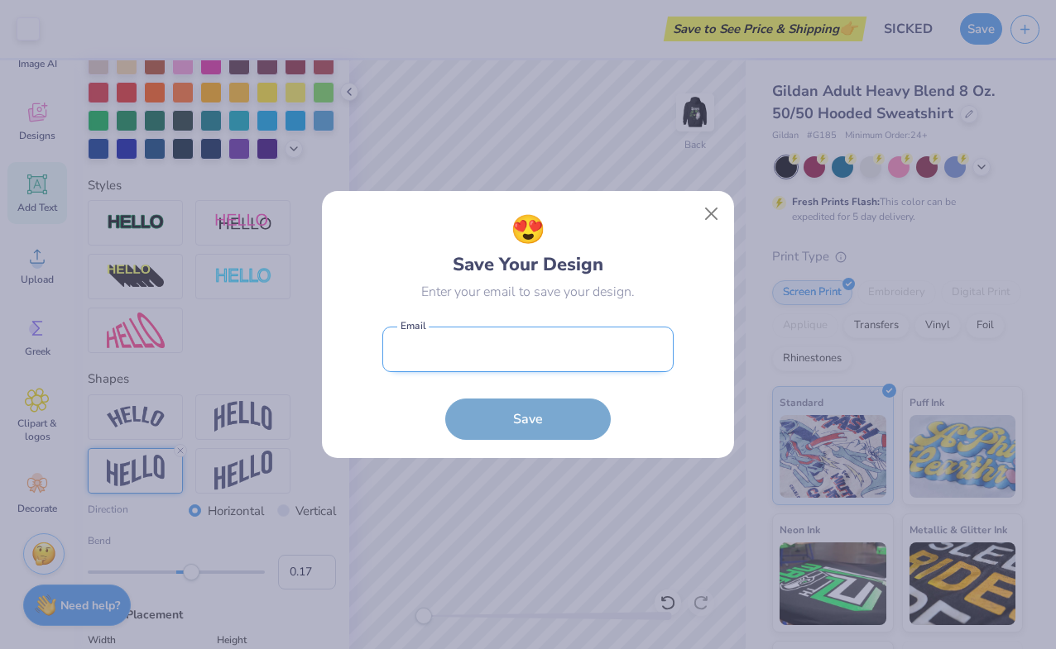
click at [551, 347] on input "email" at bounding box center [527, 349] width 291 height 45
type input "e"
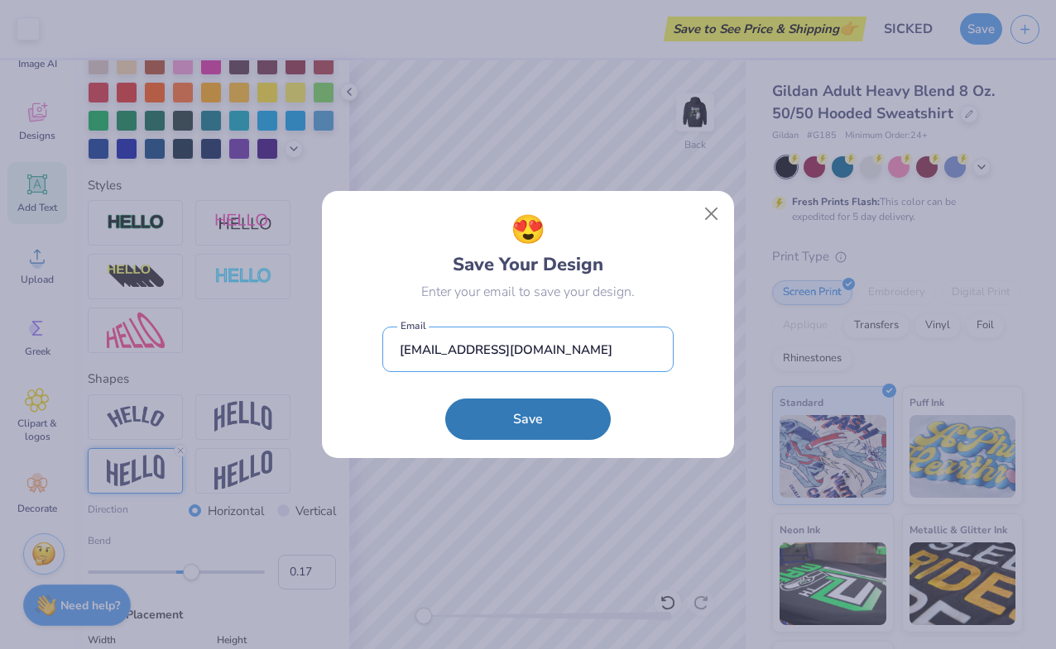
type input "[EMAIL_ADDRESS][DOMAIN_NAME]"
click at [445, 399] on button "Save" at bounding box center [527, 419] width 165 height 41
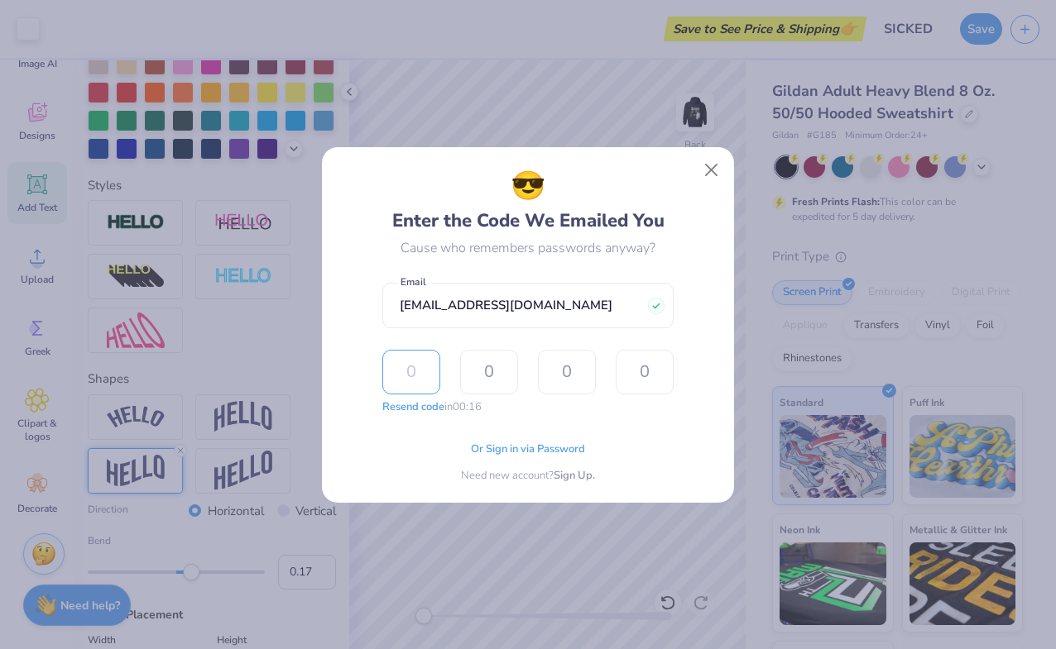
type input "9"
type input "6"
type input "8"
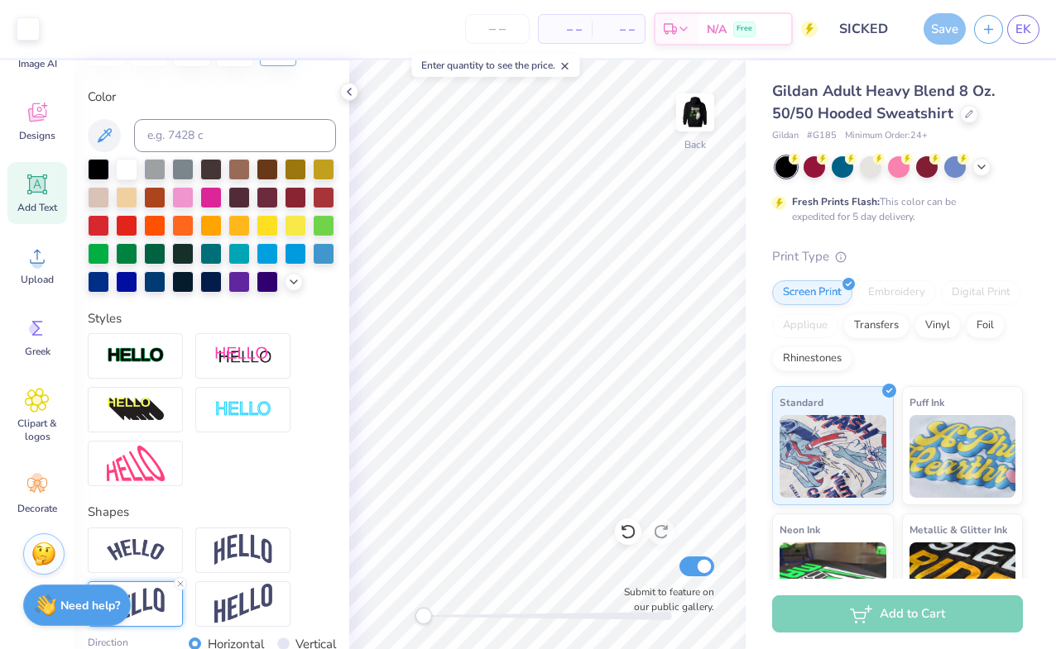
scroll to position [282, 0]
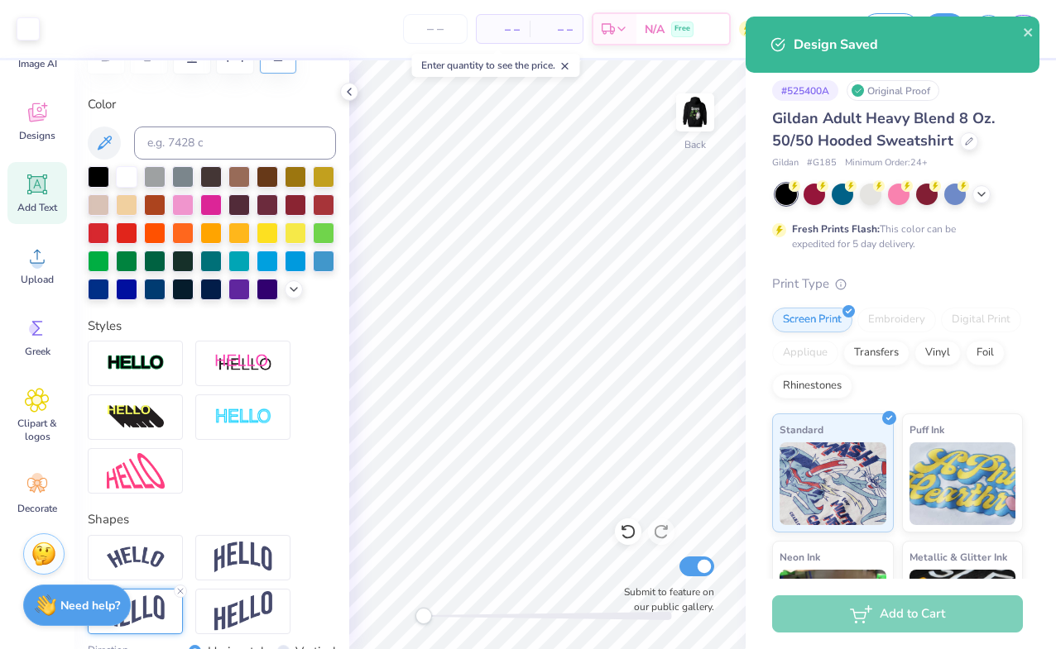
click at [504, 38] on div "– – Per Item" at bounding box center [502, 29] width 53 height 28
click at [438, 39] on input "number" at bounding box center [435, 29] width 65 height 30
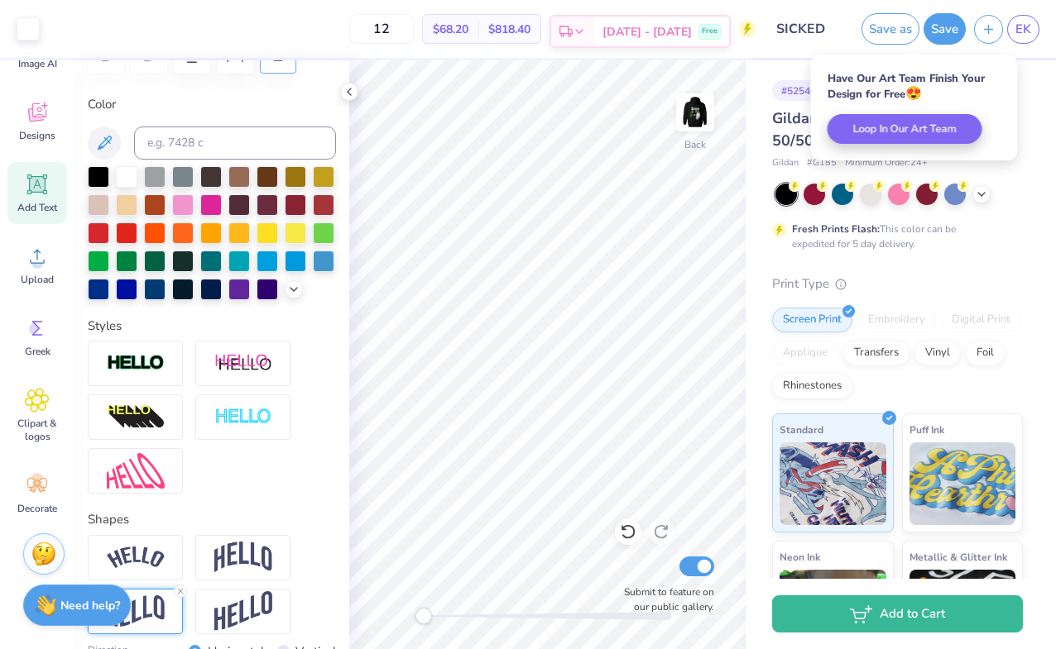
click at [632, 29] on div "[DATE] - [DATE] Free" at bounding box center [661, 32] width 135 height 30
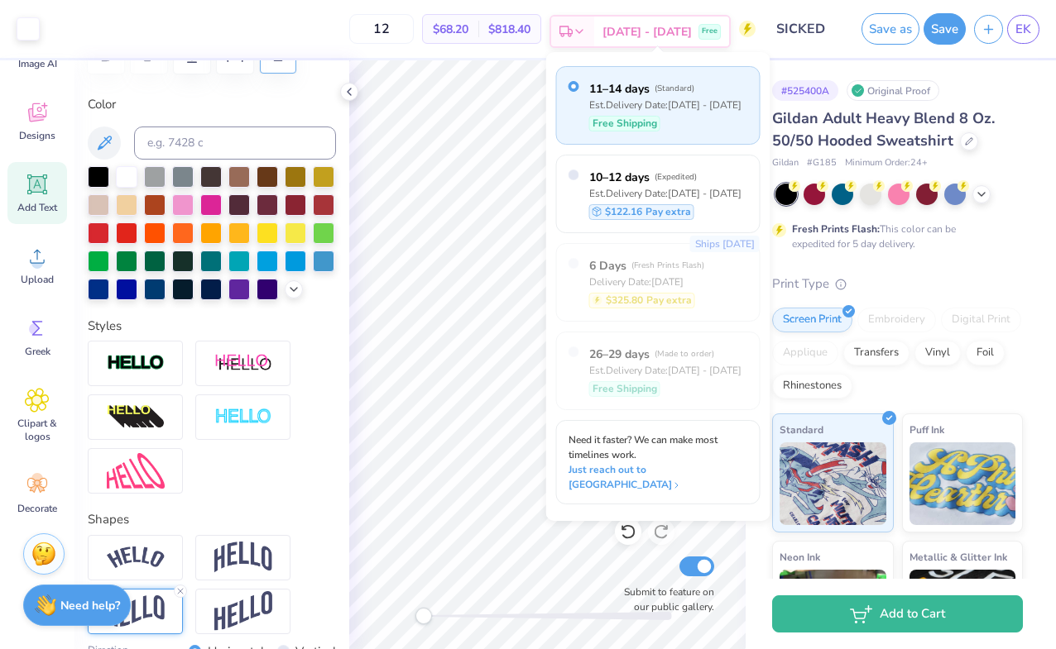
click at [632, 29] on div "[DATE] - [DATE] Free" at bounding box center [661, 32] width 135 height 30
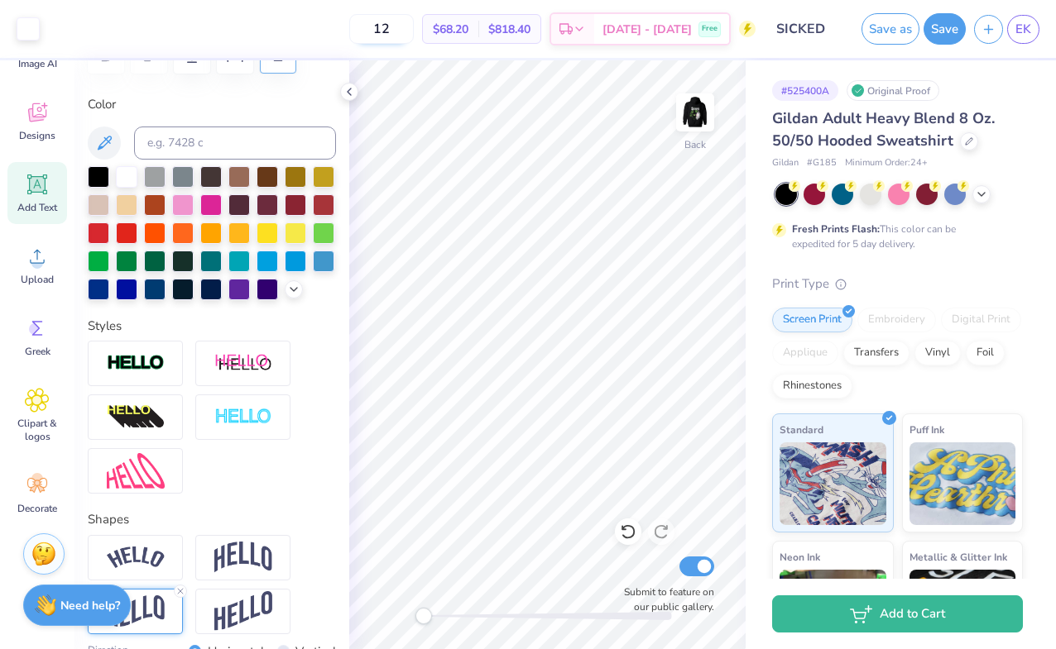
click at [414, 22] on input "12" at bounding box center [381, 29] width 65 height 30
type input "13"
click at [697, 109] on img at bounding box center [695, 112] width 66 height 66
click at [700, 112] on img at bounding box center [695, 112] width 66 height 66
click at [689, 108] on img at bounding box center [695, 112] width 66 height 66
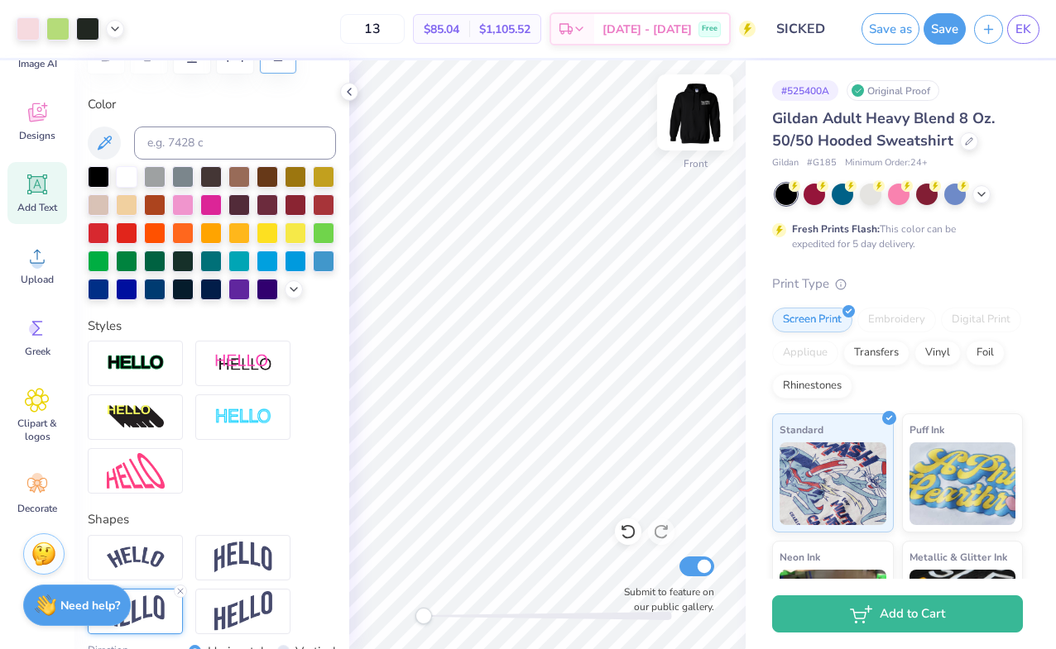
click at [688, 123] on img at bounding box center [695, 112] width 66 height 66
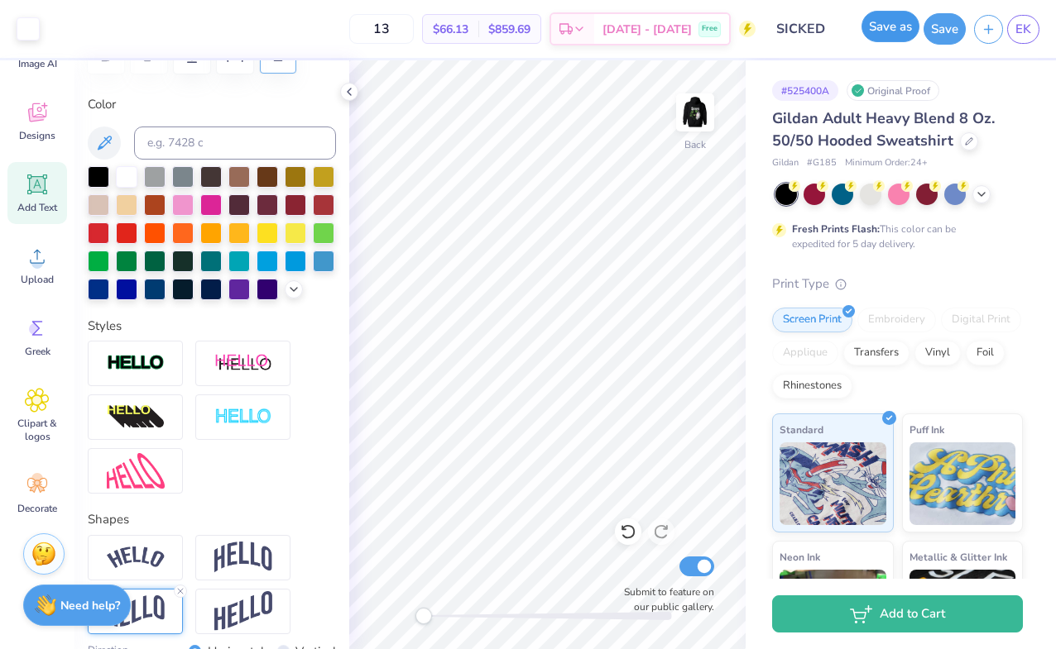
click at [898, 26] on button "Save as" at bounding box center [890, 26] width 58 height 31
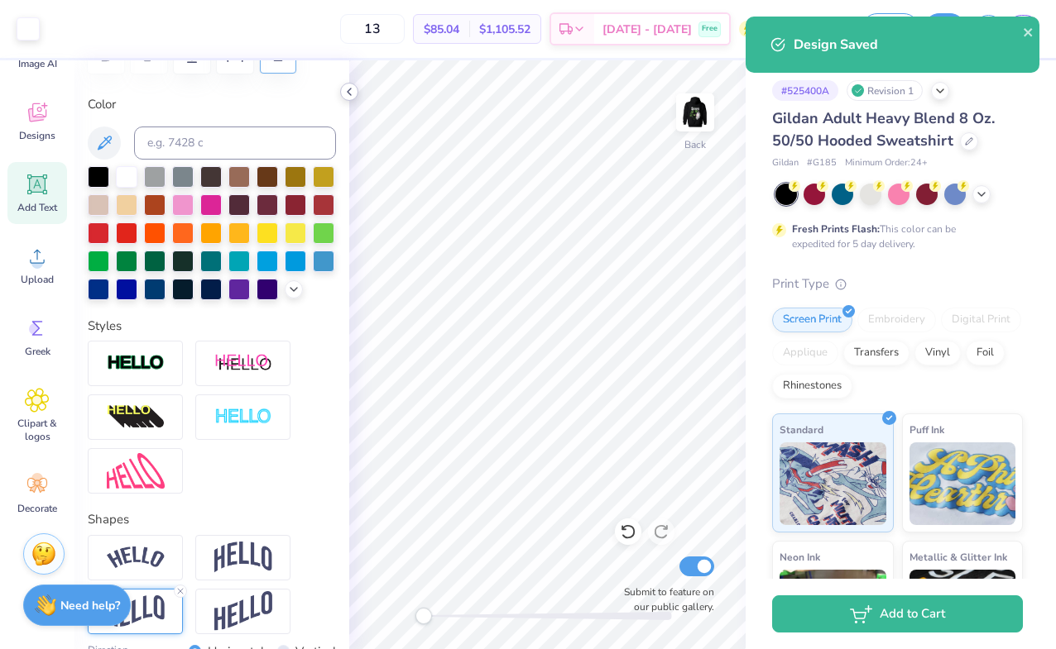
click at [353, 89] on icon at bounding box center [348, 91] width 13 height 13
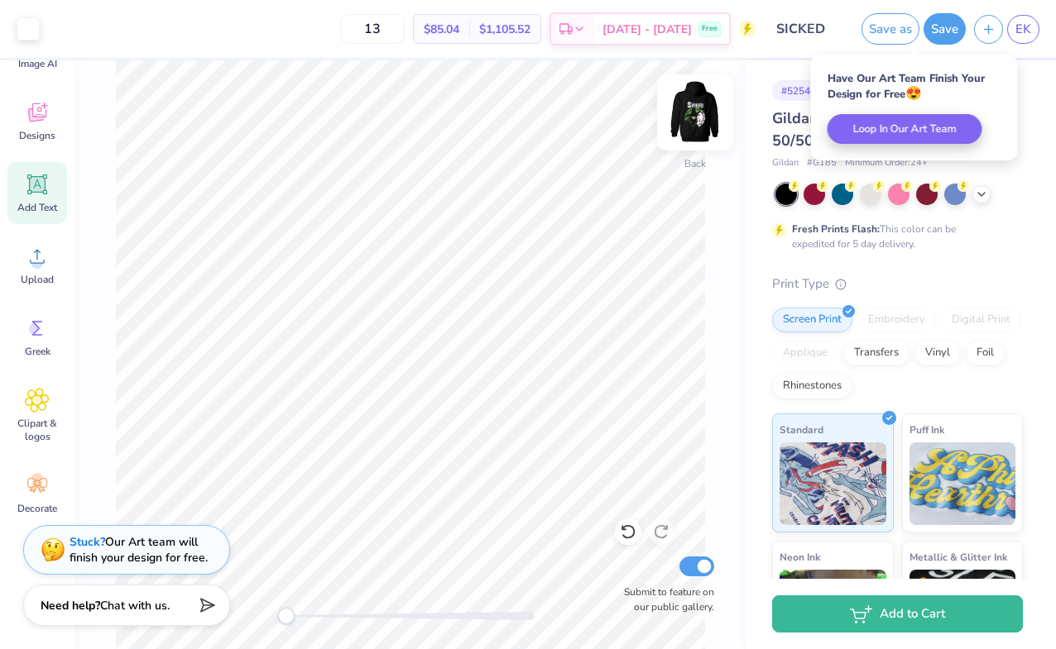
click at [697, 122] on img at bounding box center [695, 112] width 66 height 66
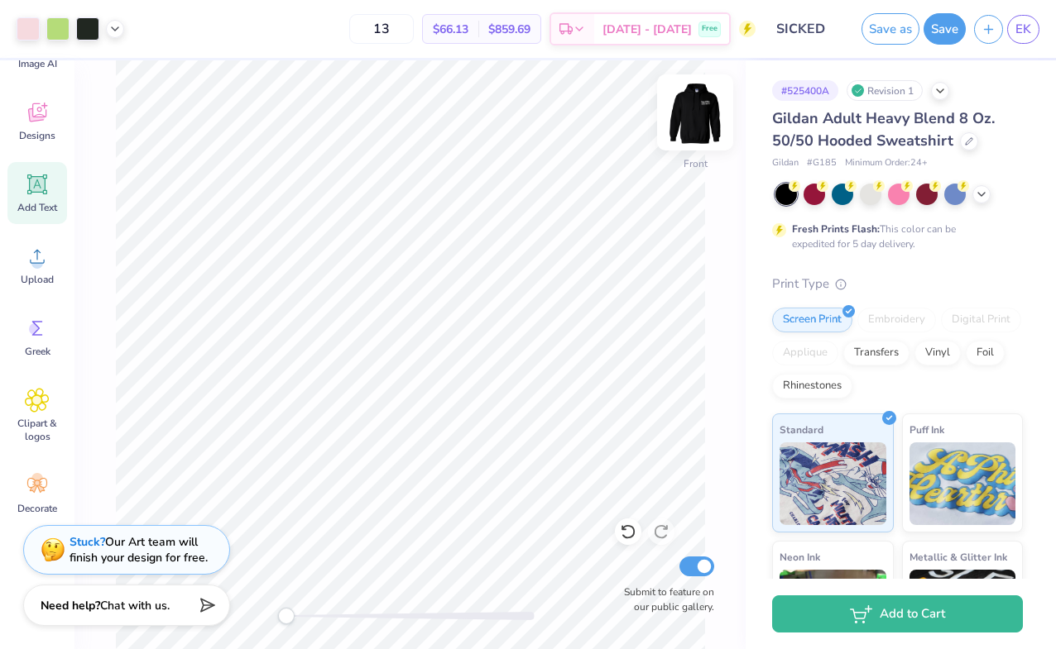
click at [723, 101] on img at bounding box center [695, 112] width 66 height 66
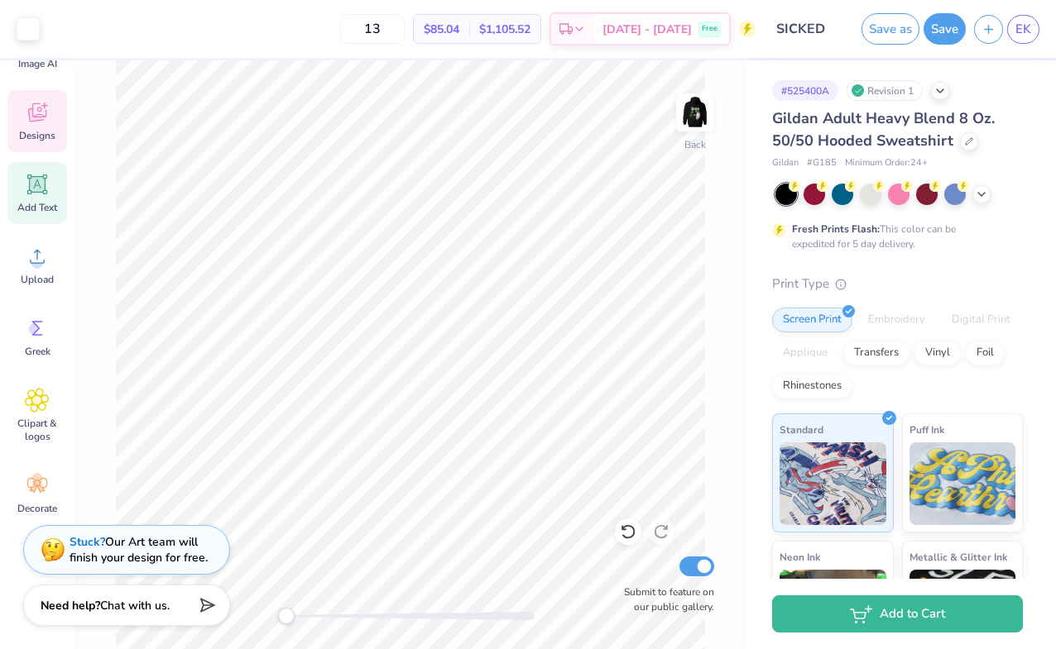
click at [41, 117] on icon at bounding box center [37, 112] width 18 height 19
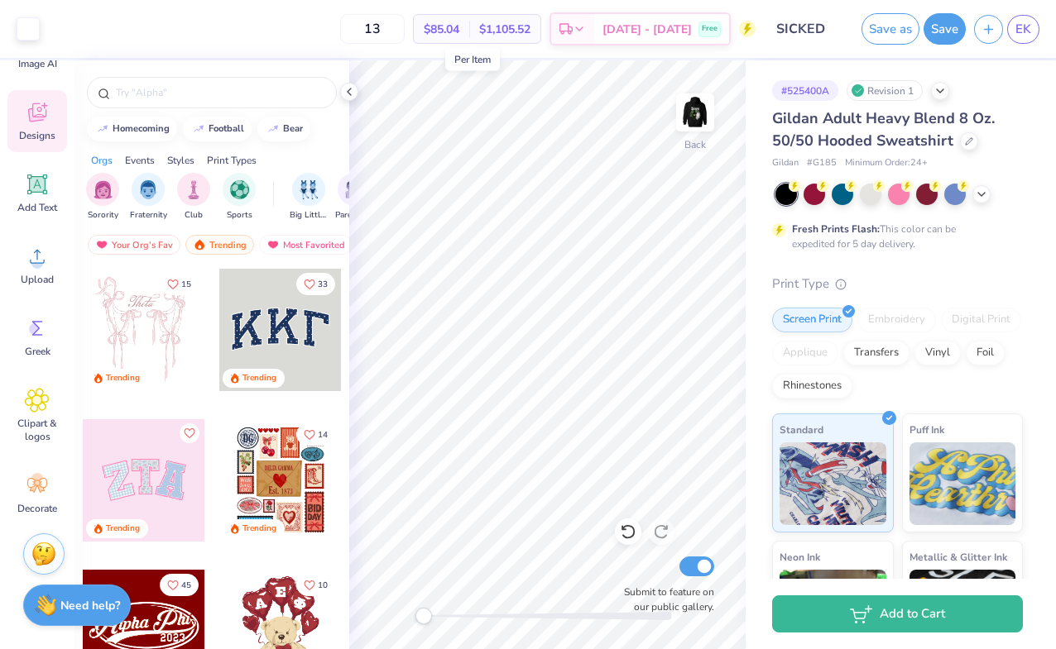
click at [459, 31] on span "$85.04" at bounding box center [442, 29] width 36 height 17
click at [524, 25] on span "$1,105.52" at bounding box center [504, 29] width 51 height 17
click at [459, 31] on span "$85.04" at bounding box center [442, 29] width 36 height 17
click at [405, 31] on input "13" at bounding box center [372, 29] width 65 height 30
click at [459, 36] on span "$85.04" at bounding box center [442, 29] width 36 height 17
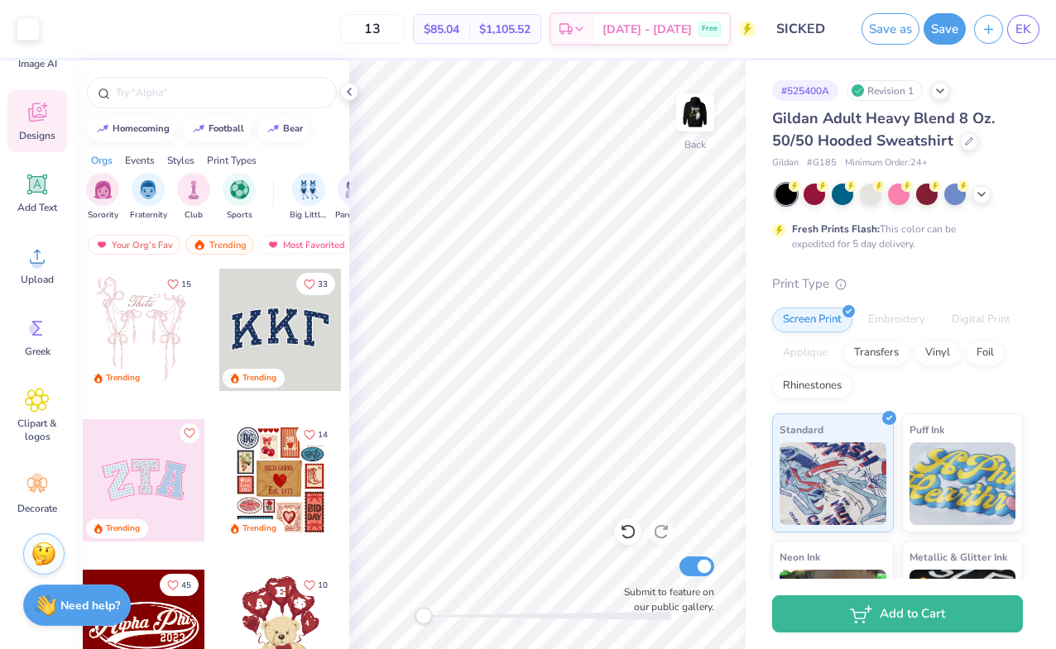
click at [540, 30] on div "$1,105.52 Total" at bounding box center [504, 29] width 71 height 28
click at [469, 35] on div "$85.04 Per Item" at bounding box center [441, 29] width 55 height 28
click at [893, 87] on div "Revision 1" at bounding box center [884, 90] width 76 height 21
click at [954, 92] on div "# 525400A Revision 1" at bounding box center [897, 90] width 251 height 21
click at [946, 92] on icon at bounding box center [939, 89] width 13 height 13
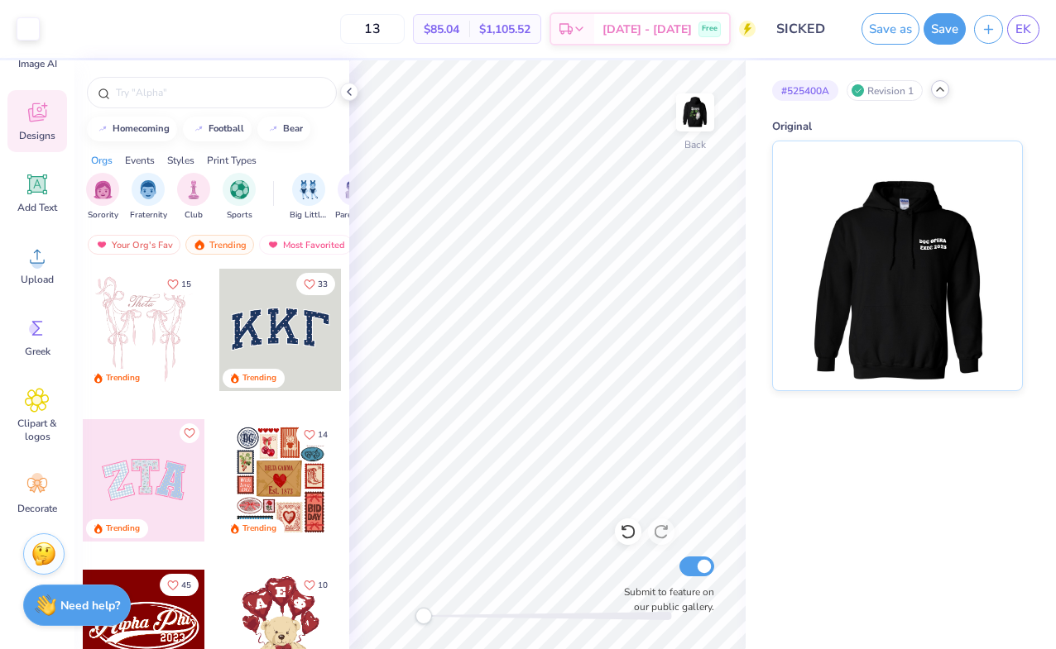
click at [946, 92] on icon at bounding box center [939, 89] width 13 height 13
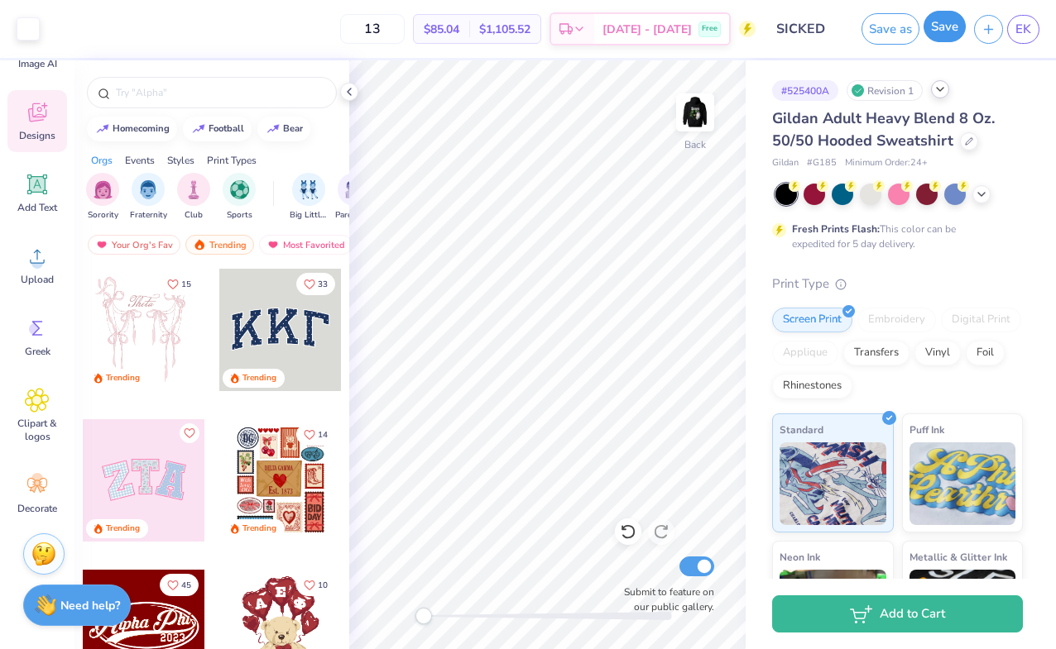
click at [943, 26] on button "Save" at bounding box center [944, 26] width 42 height 31
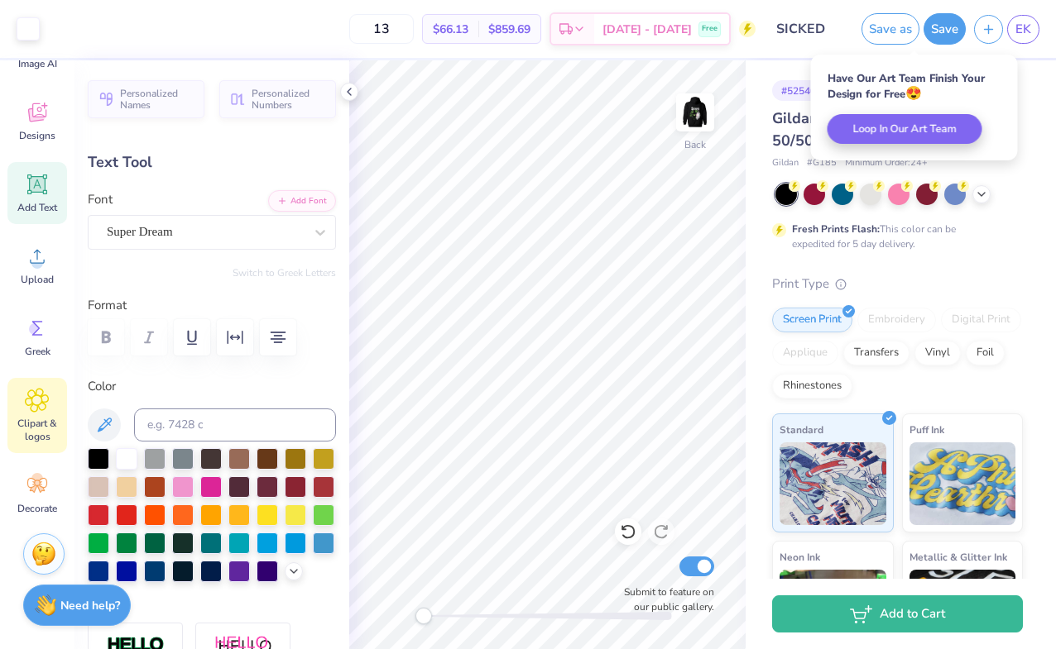
click at [45, 408] on icon at bounding box center [37, 400] width 23 height 23
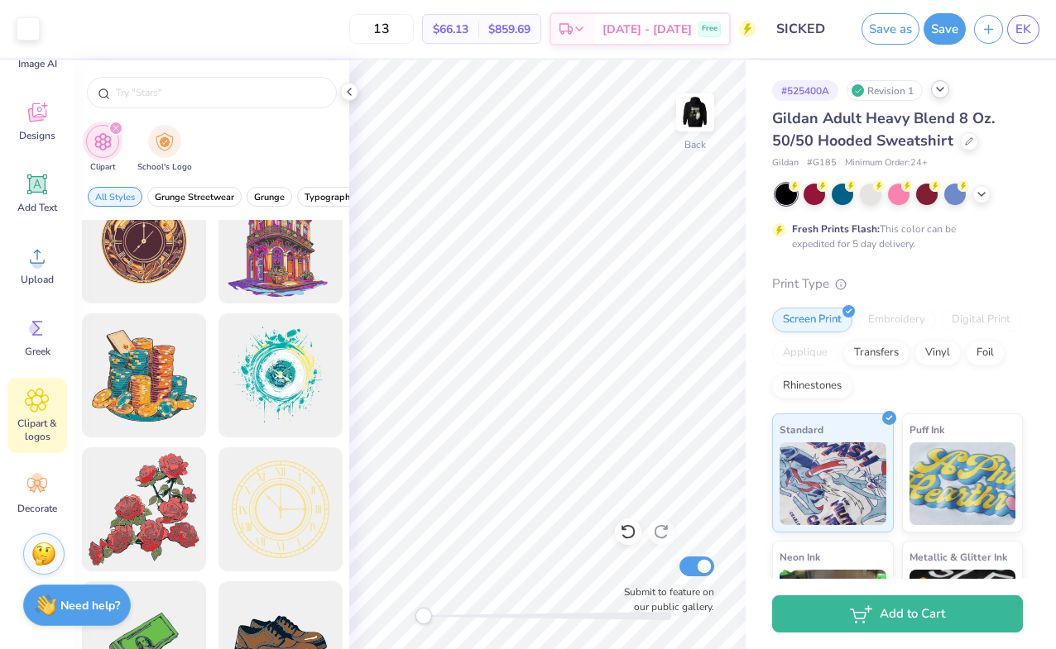
scroll to position [7, 0]
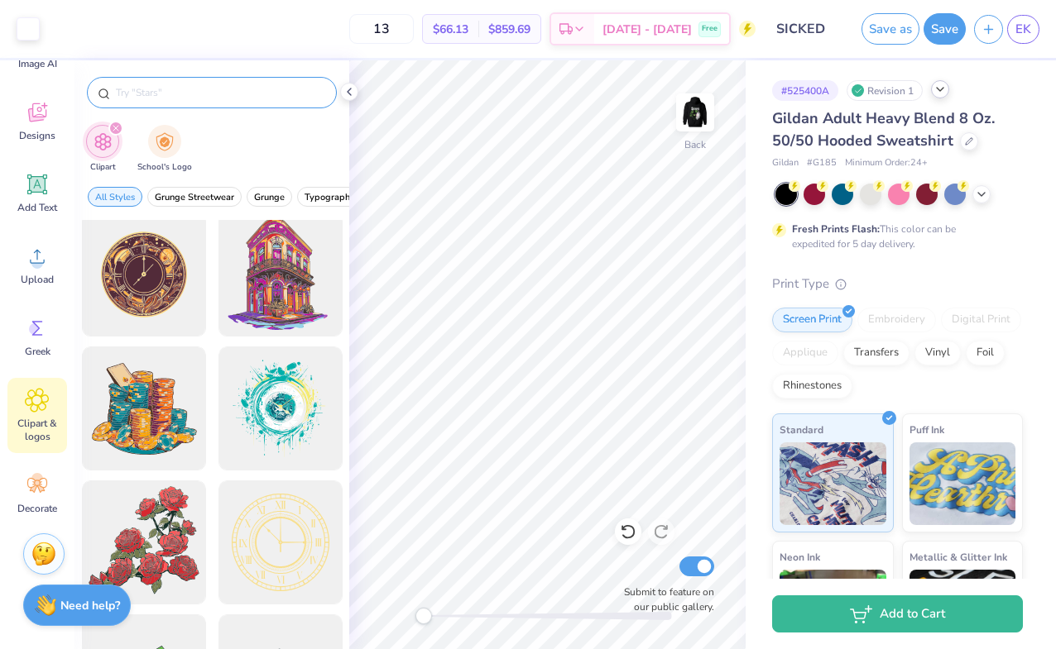
click at [251, 85] on input "text" at bounding box center [220, 92] width 212 height 17
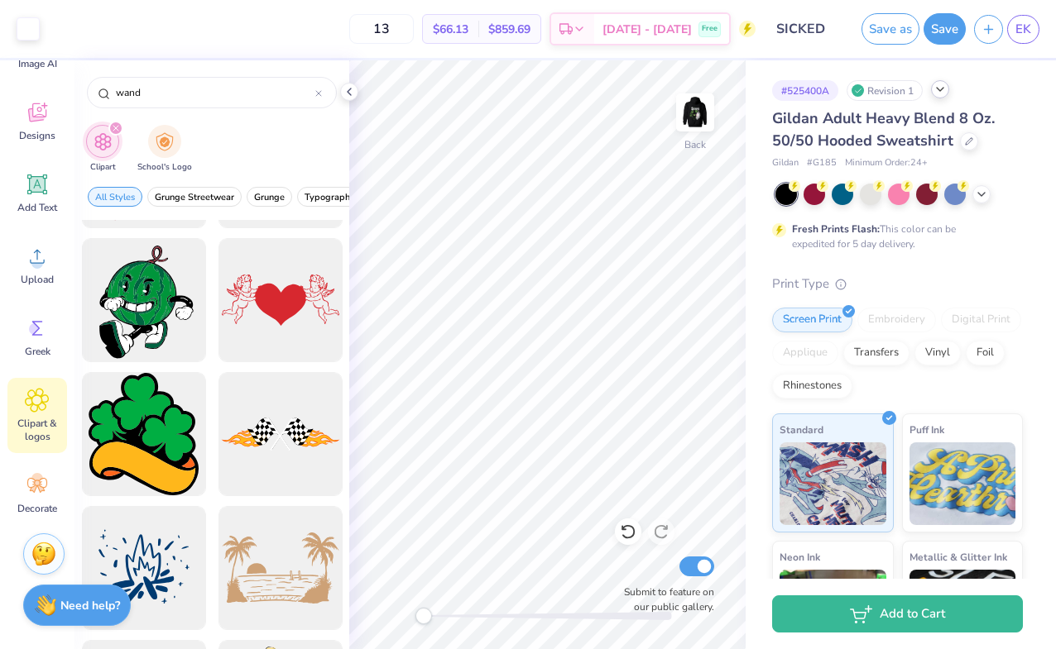
scroll to position [3876, 0]
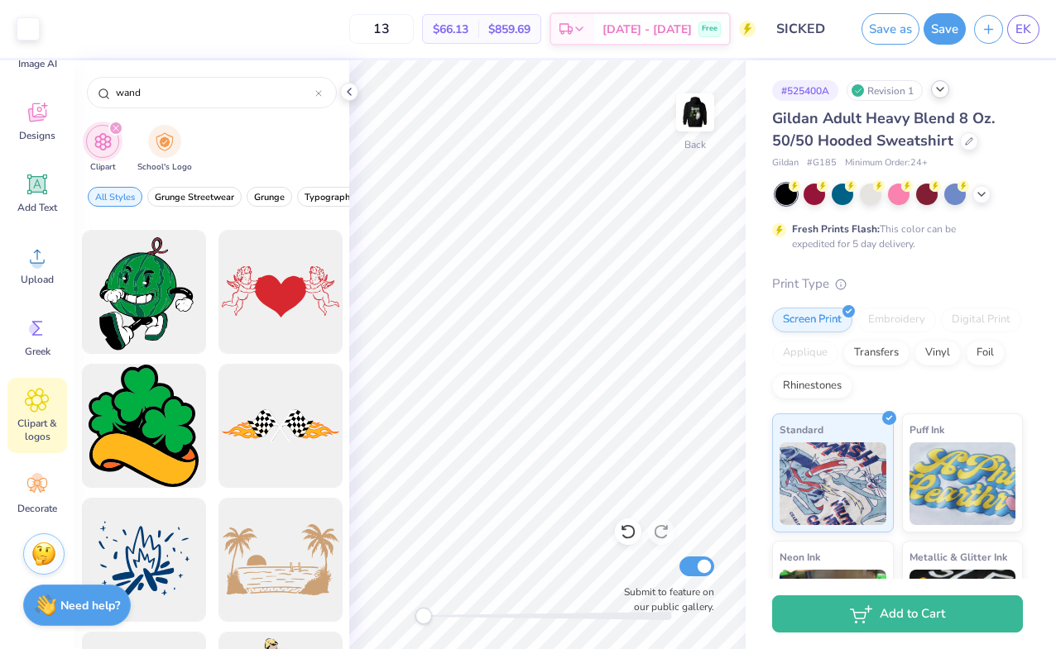
type input "wand"
click at [351, 93] on icon at bounding box center [348, 91] width 13 height 13
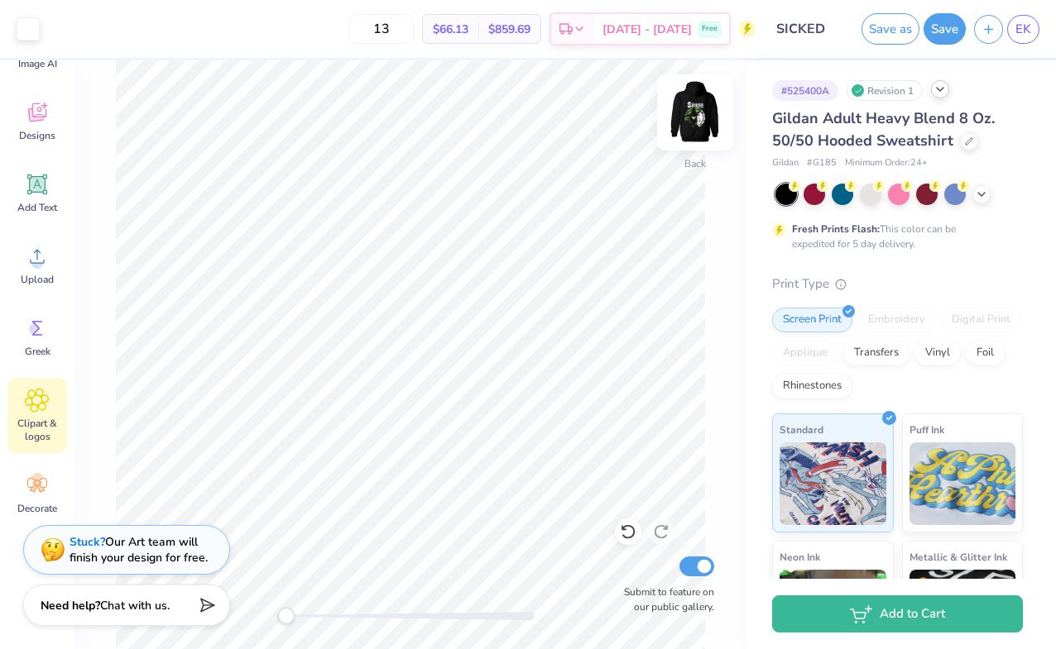
click at [692, 108] on img at bounding box center [695, 112] width 66 height 66
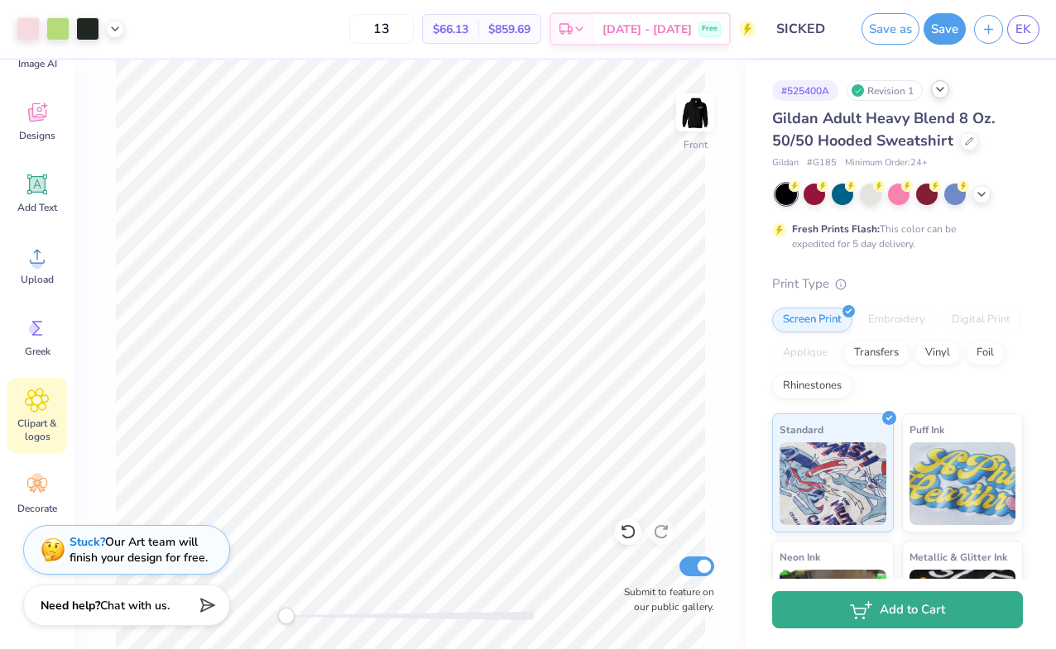
click at [917, 618] on button "Add to Cart" at bounding box center [897, 609] width 251 height 37
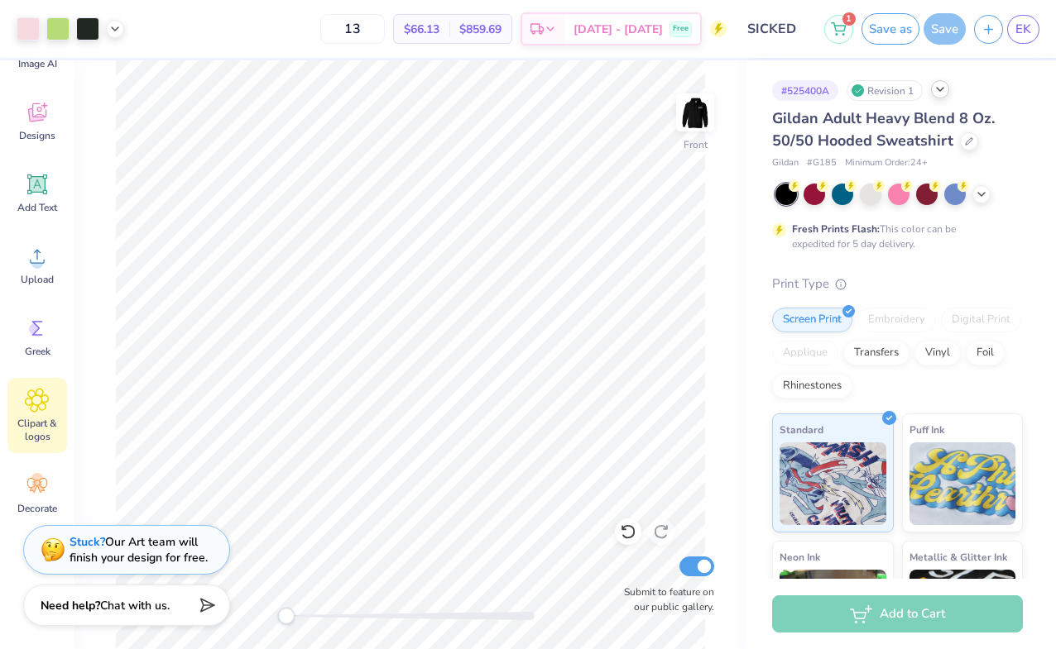
scroll to position [208, 0]
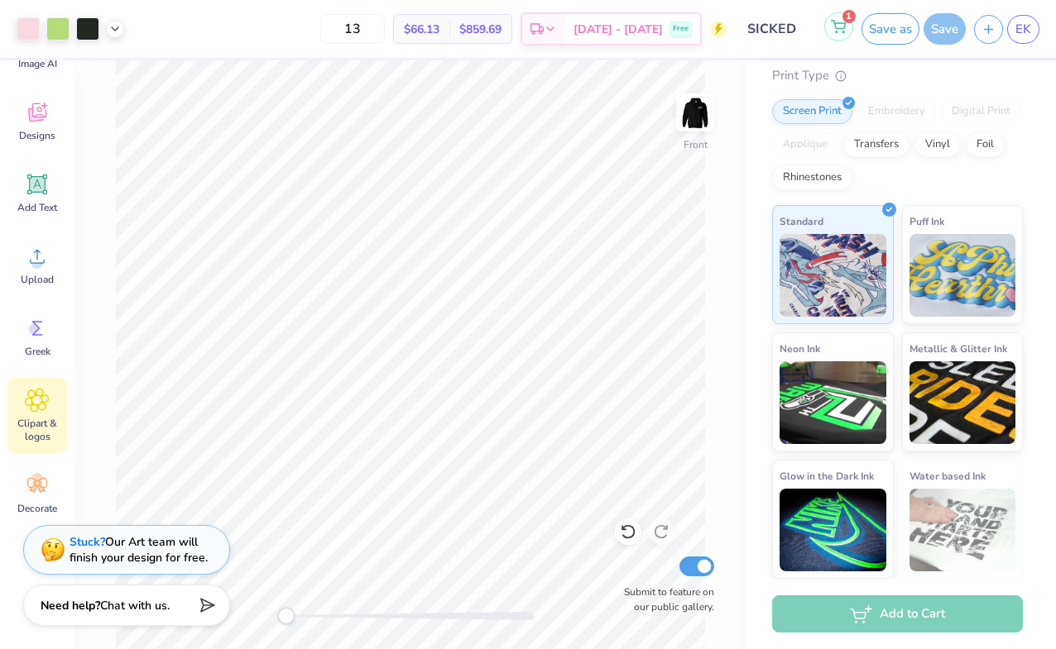
click at [836, 29] on icon at bounding box center [838, 26] width 15 height 13
